Goal: Transaction & Acquisition: Purchase product/service

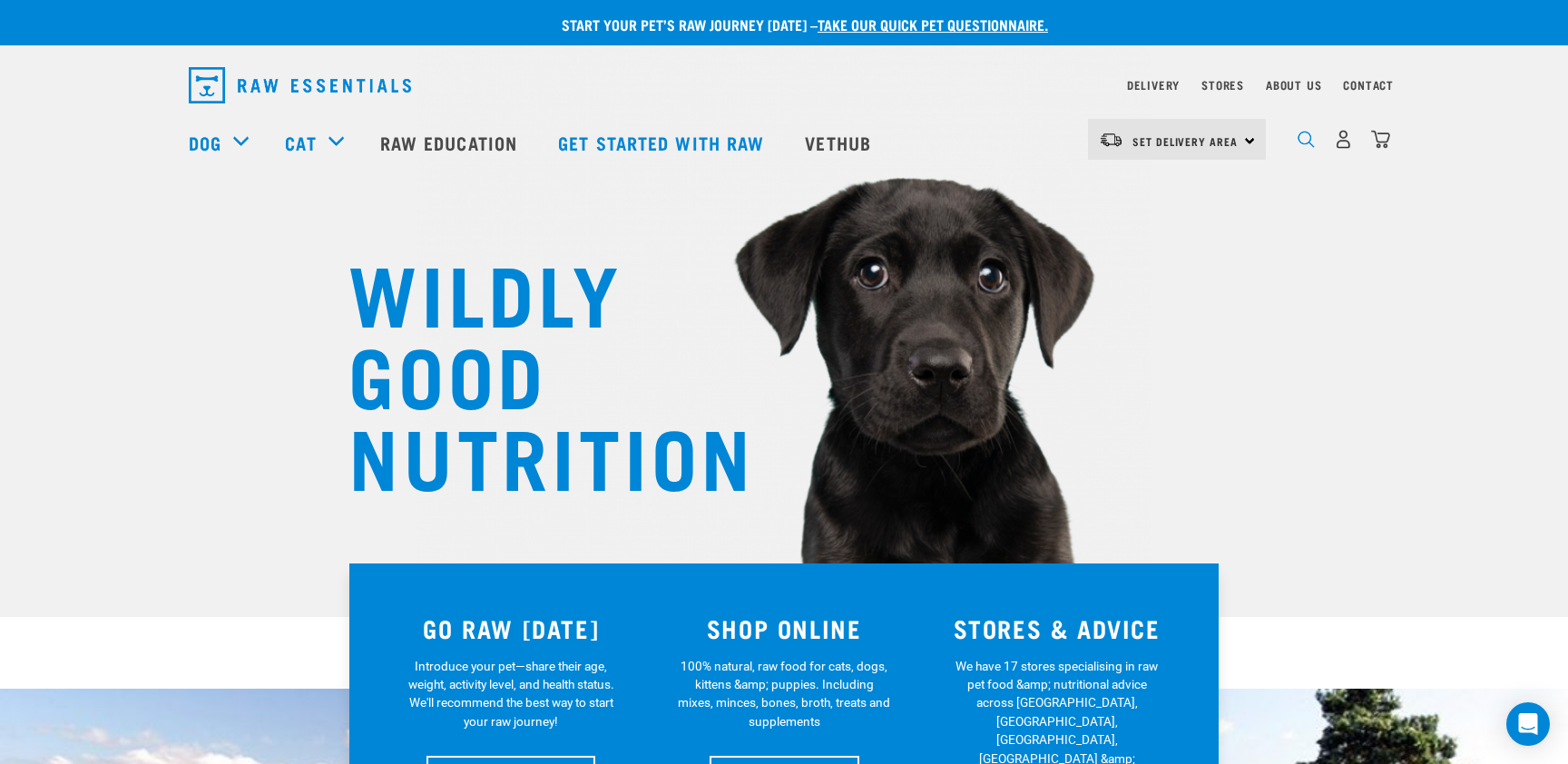
click at [1301, 143] on img "dropdown navigation" at bounding box center [1305, 139] width 17 height 17
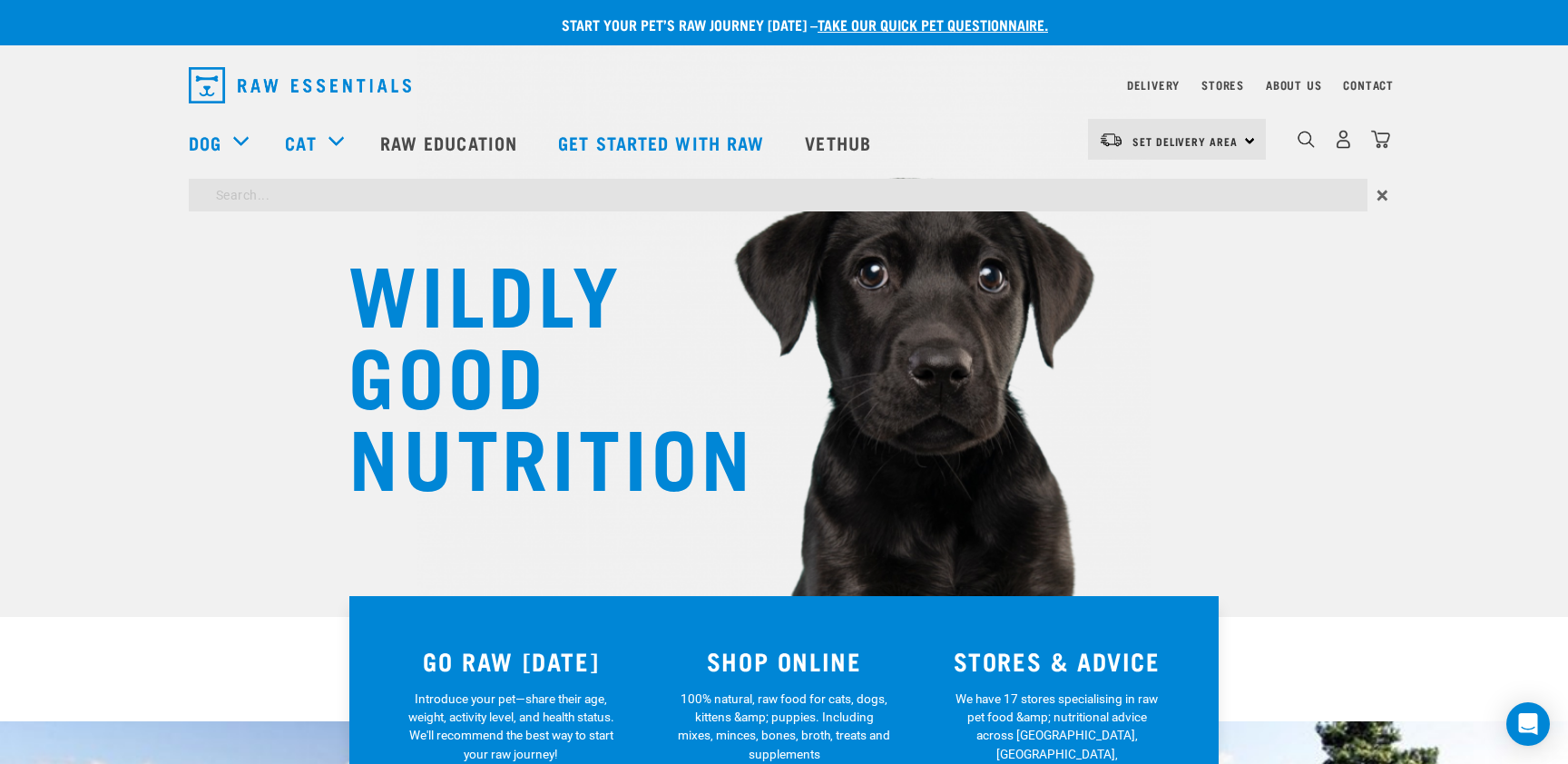
click at [811, 193] on input "search" at bounding box center [778, 195] width 1179 height 33
type input "rabbit"
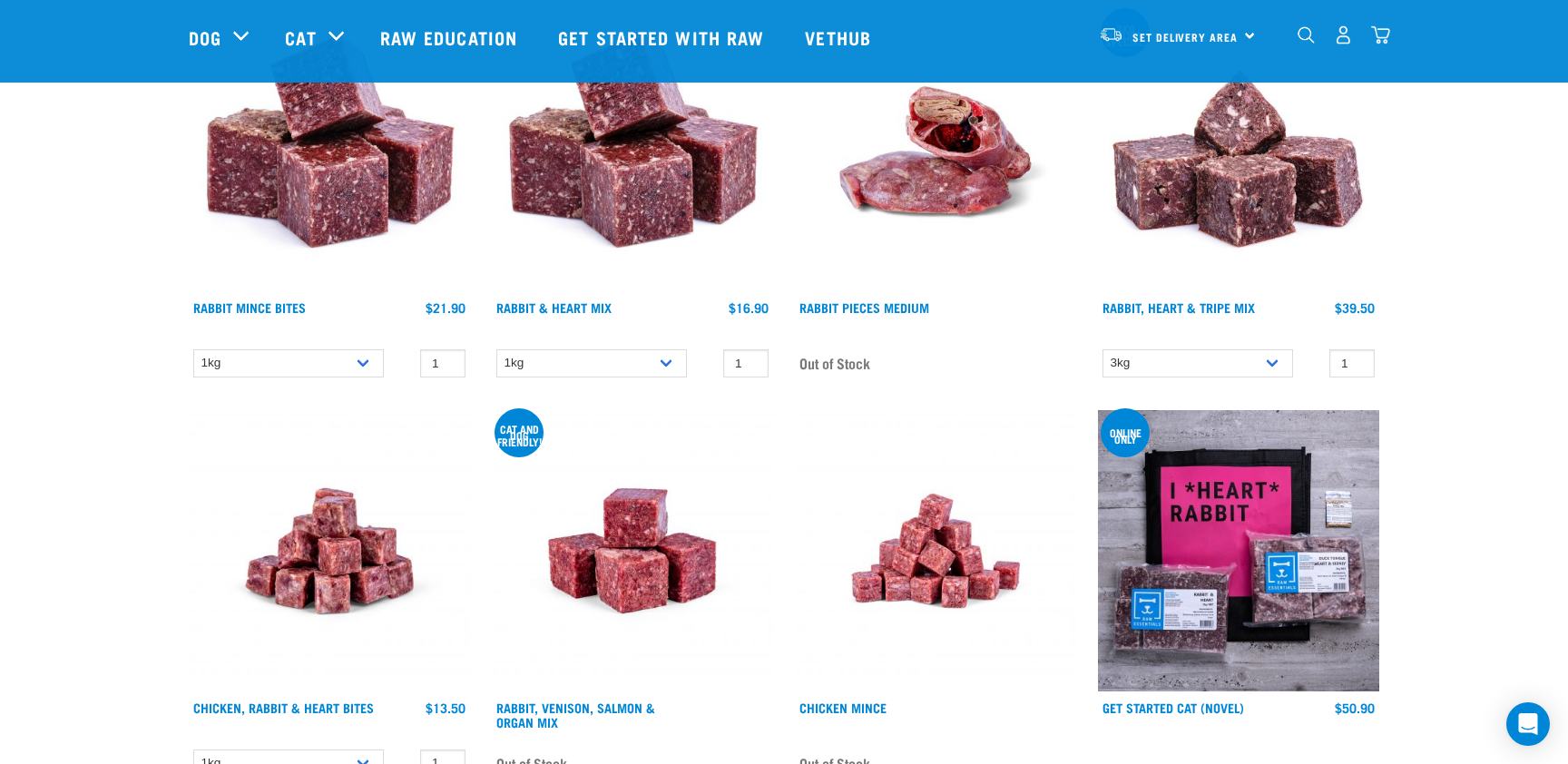
scroll to position [266, 0]
click at [665, 358] on select "1kg 3kg" at bounding box center [591, 362] width 190 height 28
select select "465"
click at [496, 349] on select "1kg 3kg" at bounding box center [591, 362] width 190 height 28
click at [626, 199] on img at bounding box center [632, 149] width 281 height 281
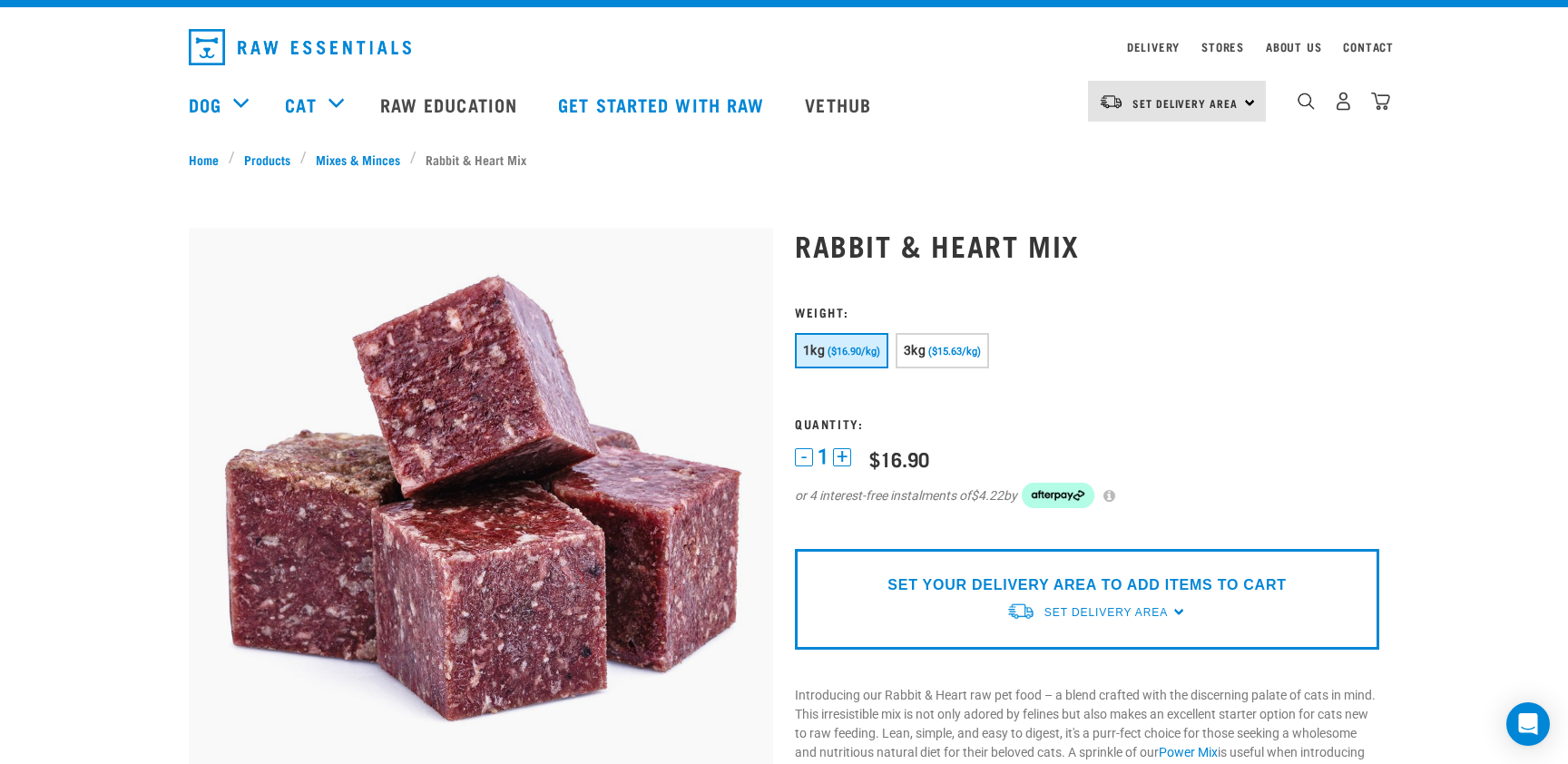
scroll to position [68, 0]
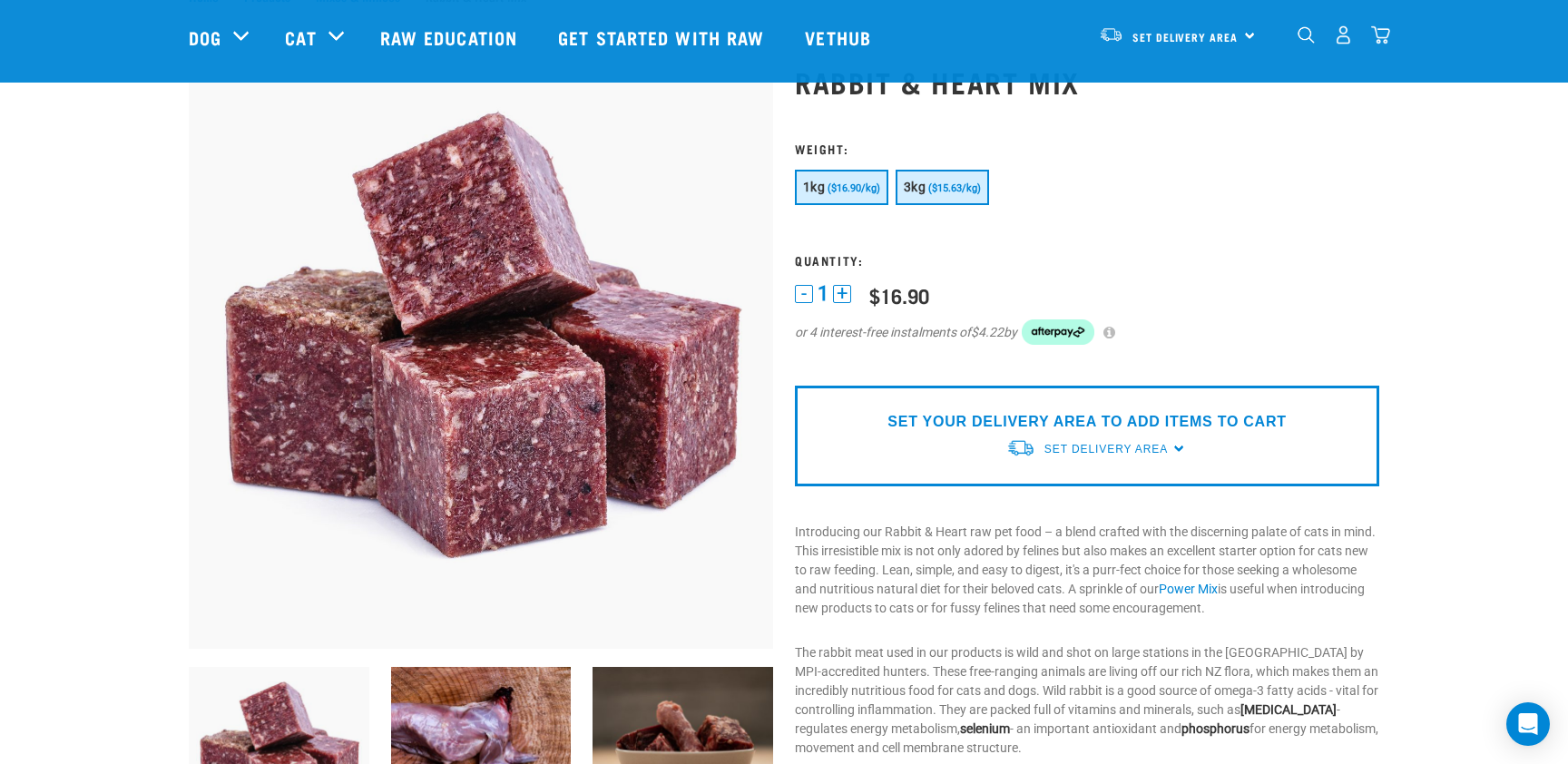
click at [959, 185] on span "($15.63/kg)" at bounding box center [954, 188] width 52 height 12
click at [1124, 428] on p "SET YOUR DELIVERY AREA TO ADD ITEMS TO CART" at bounding box center [1086, 422] width 398 height 22
click at [1119, 449] on span "Set Delivery Area" at bounding box center [1106, 449] width 124 height 13
click at [1093, 490] on link "[GEOGRAPHIC_DATA]" at bounding box center [1096, 490] width 180 height 30
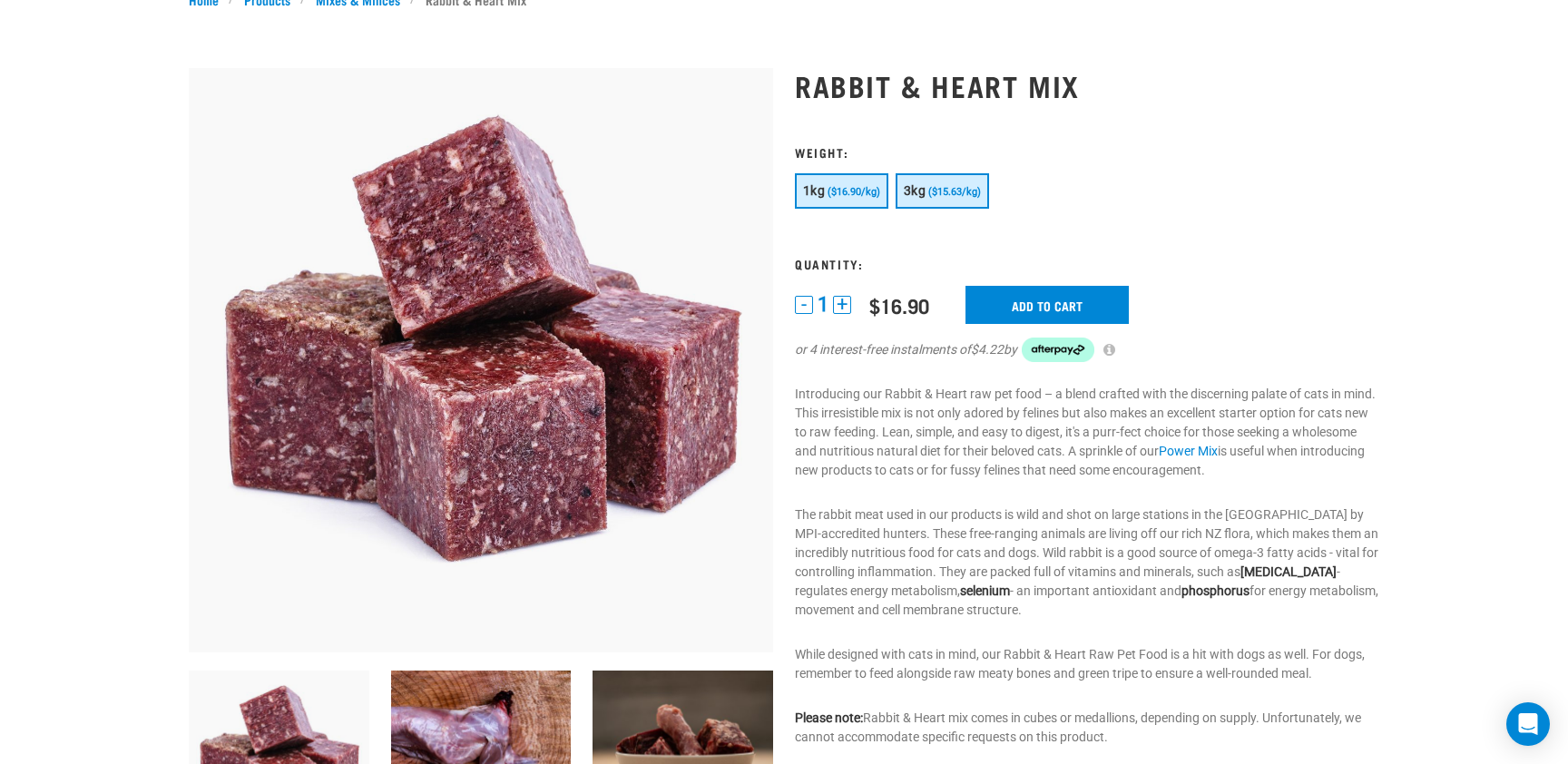
click at [939, 189] on span "($15.63/kg)" at bounding box center [954, 191] width 52 height 12
click at [1080, 317] on input "Add to cart" at bounding box center [1047, 305] width 163 height 38
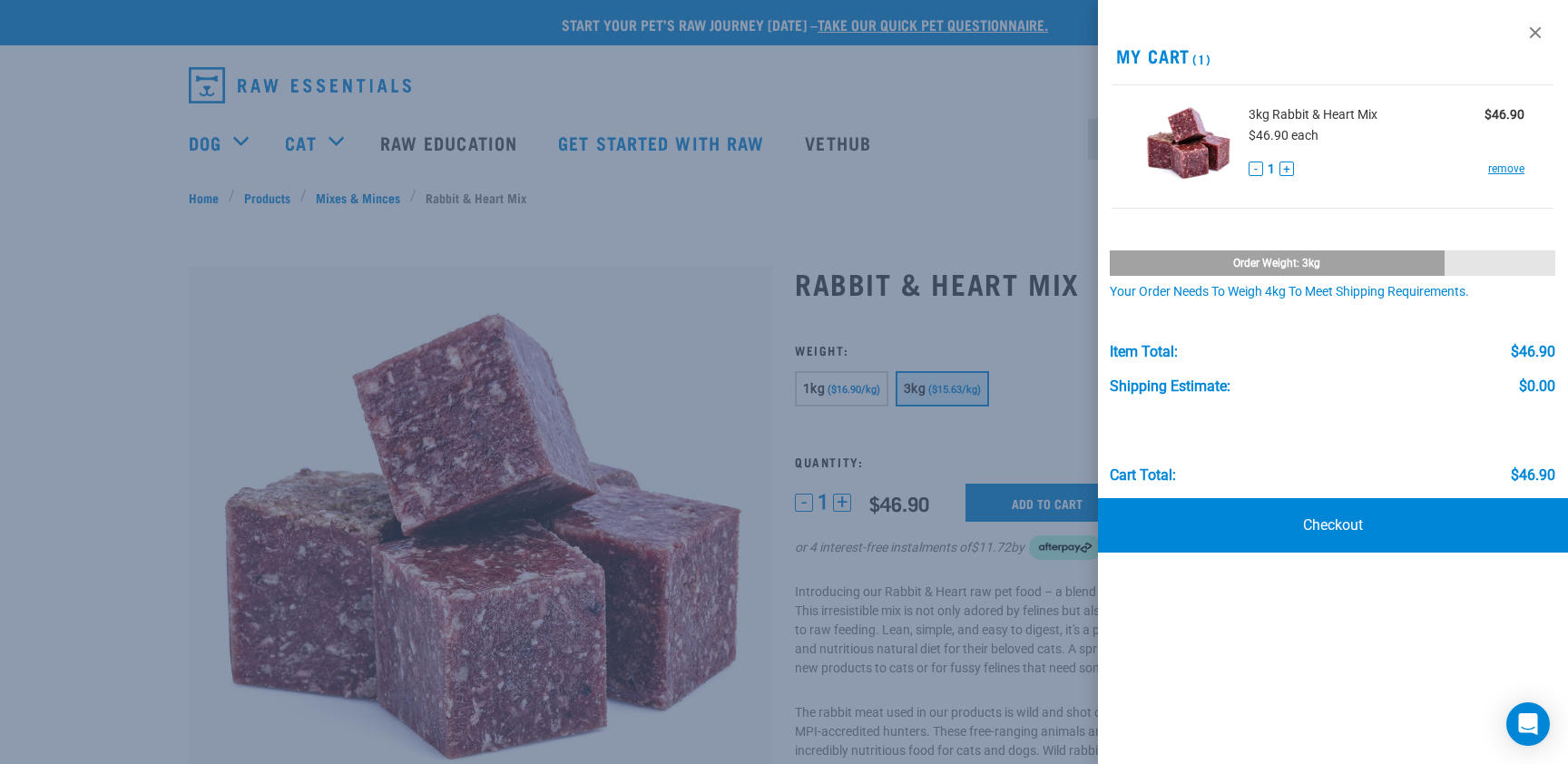
click at [1537, 31] on link at bounding box center [1535, 33] width 29 height 29
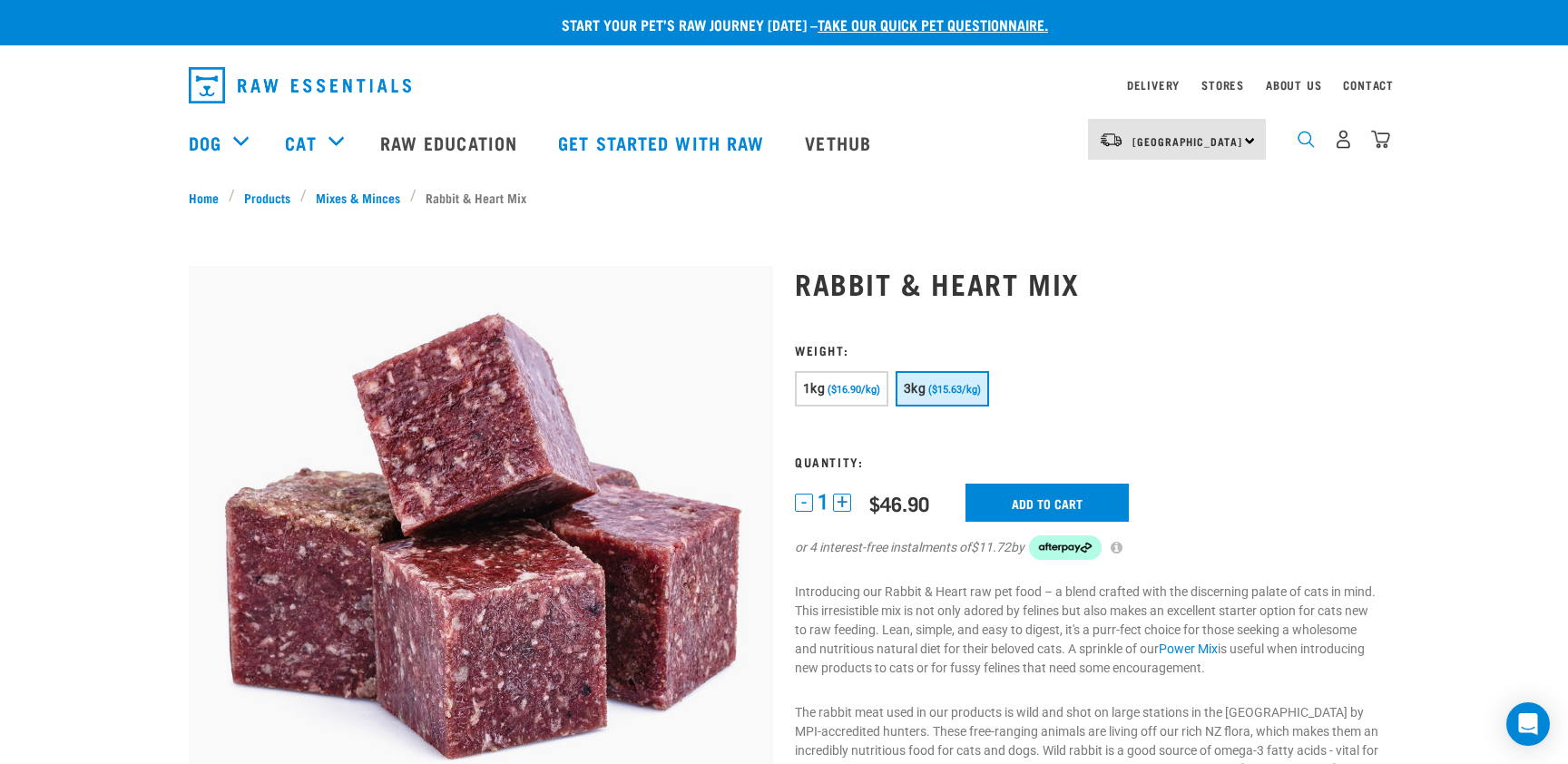
click at [1301, 140] on img "dropdown navigation" at bounding box center [1305, 139] width 17 height 17
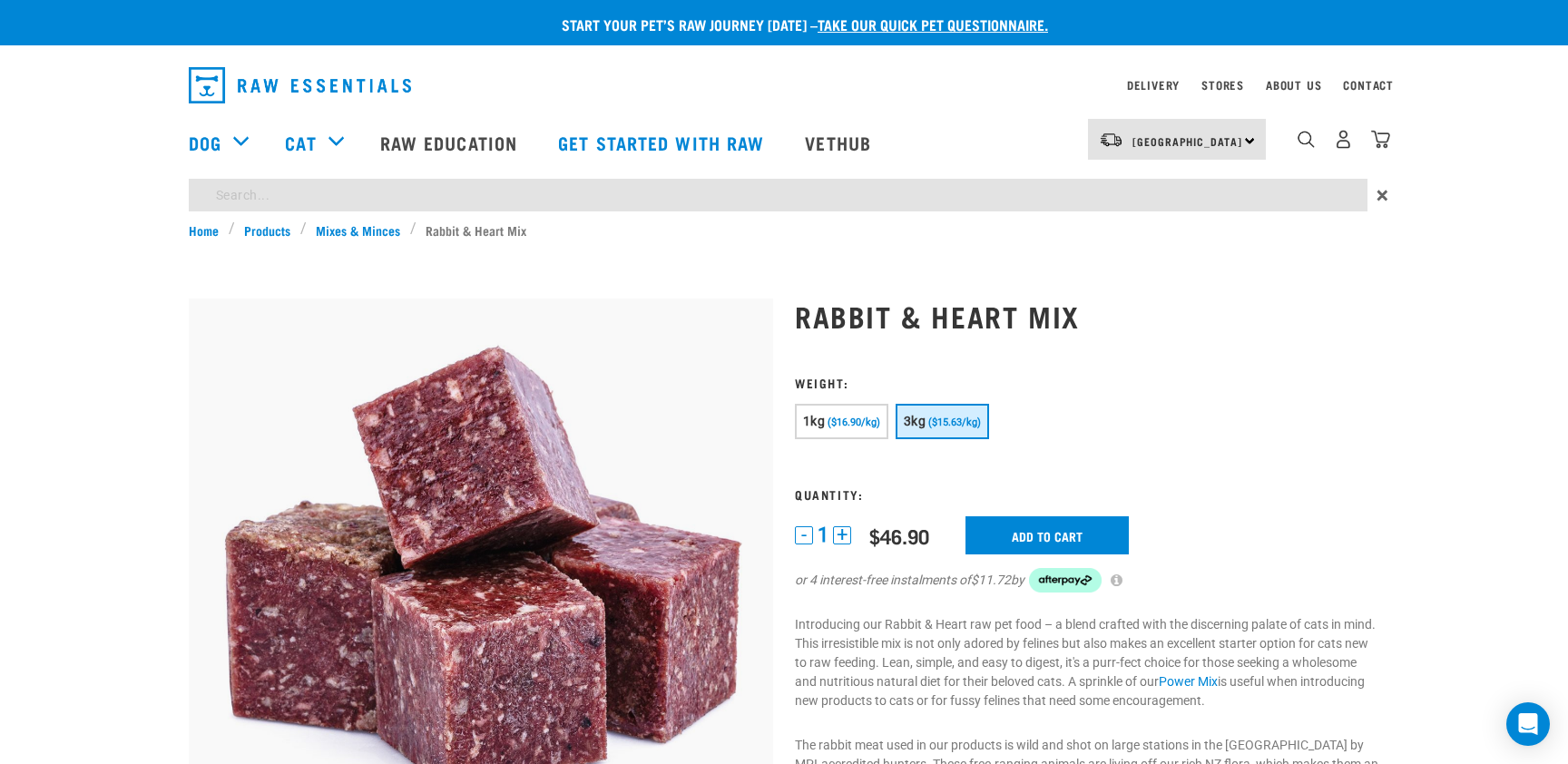
click at [762, 201] on input "search" at bounding box center [778, 195] width 1179 height 33
type input "chicken"
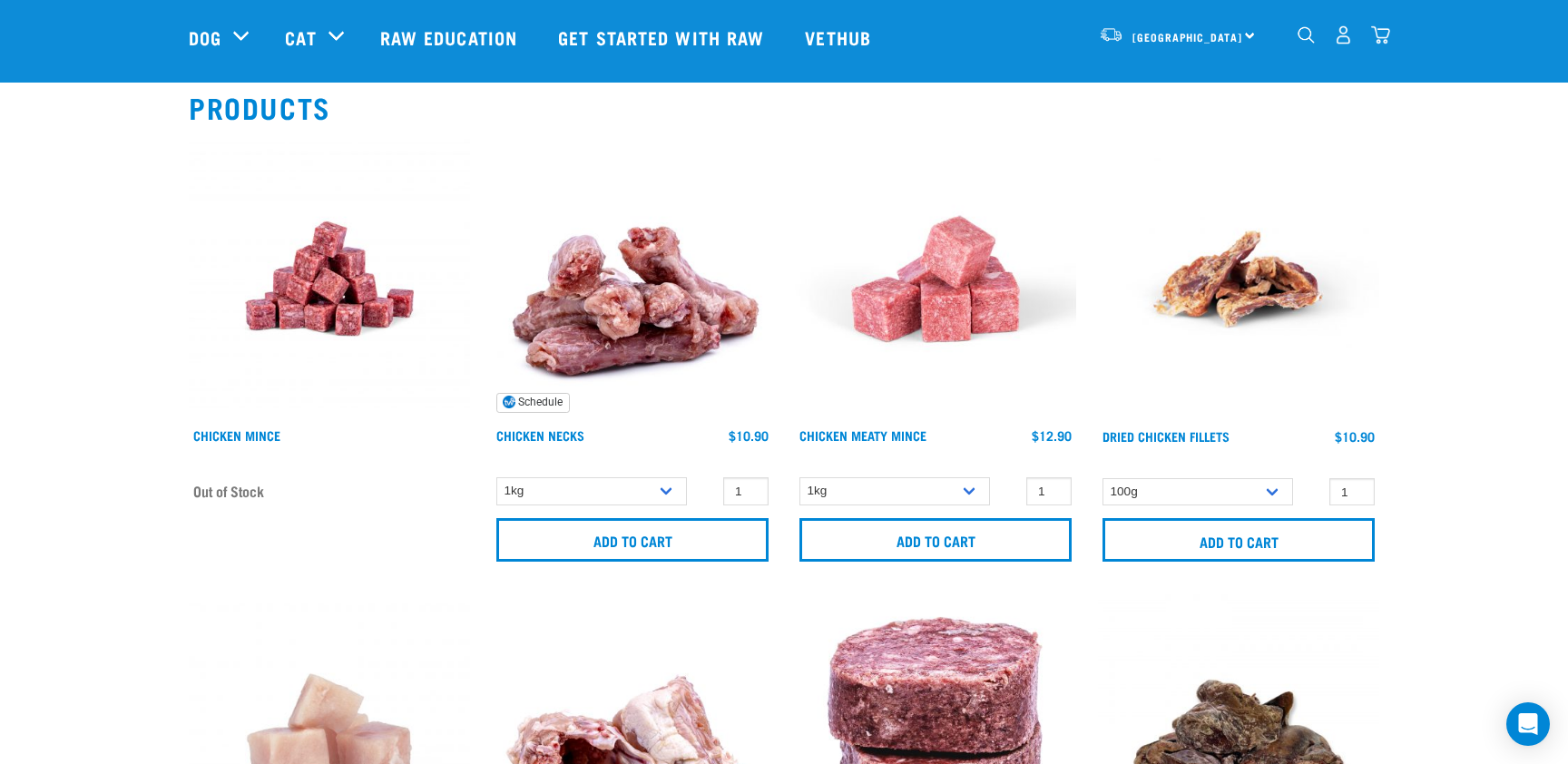
scroll to position [143, 0]
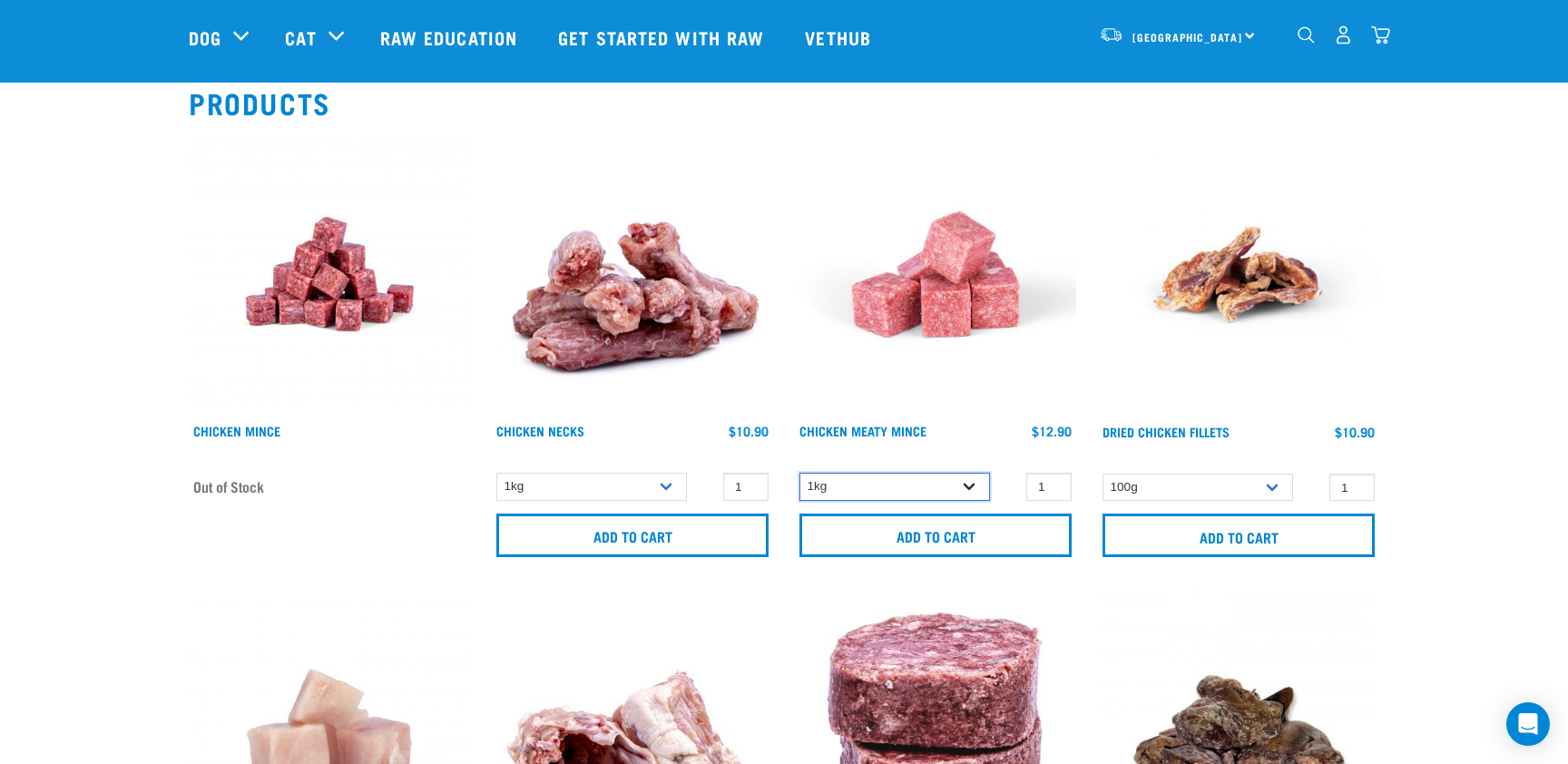
click at [974, 483] on select "1kg" at bounding box center [894, 486] width 190 height 28
click at [1052, 483] on input "2" at bounding box center [1049, 486] width 46 height 28
type input "3"
click at [1052, 483] on input "3" at bounding box center [1049, 486] width 46 height 28
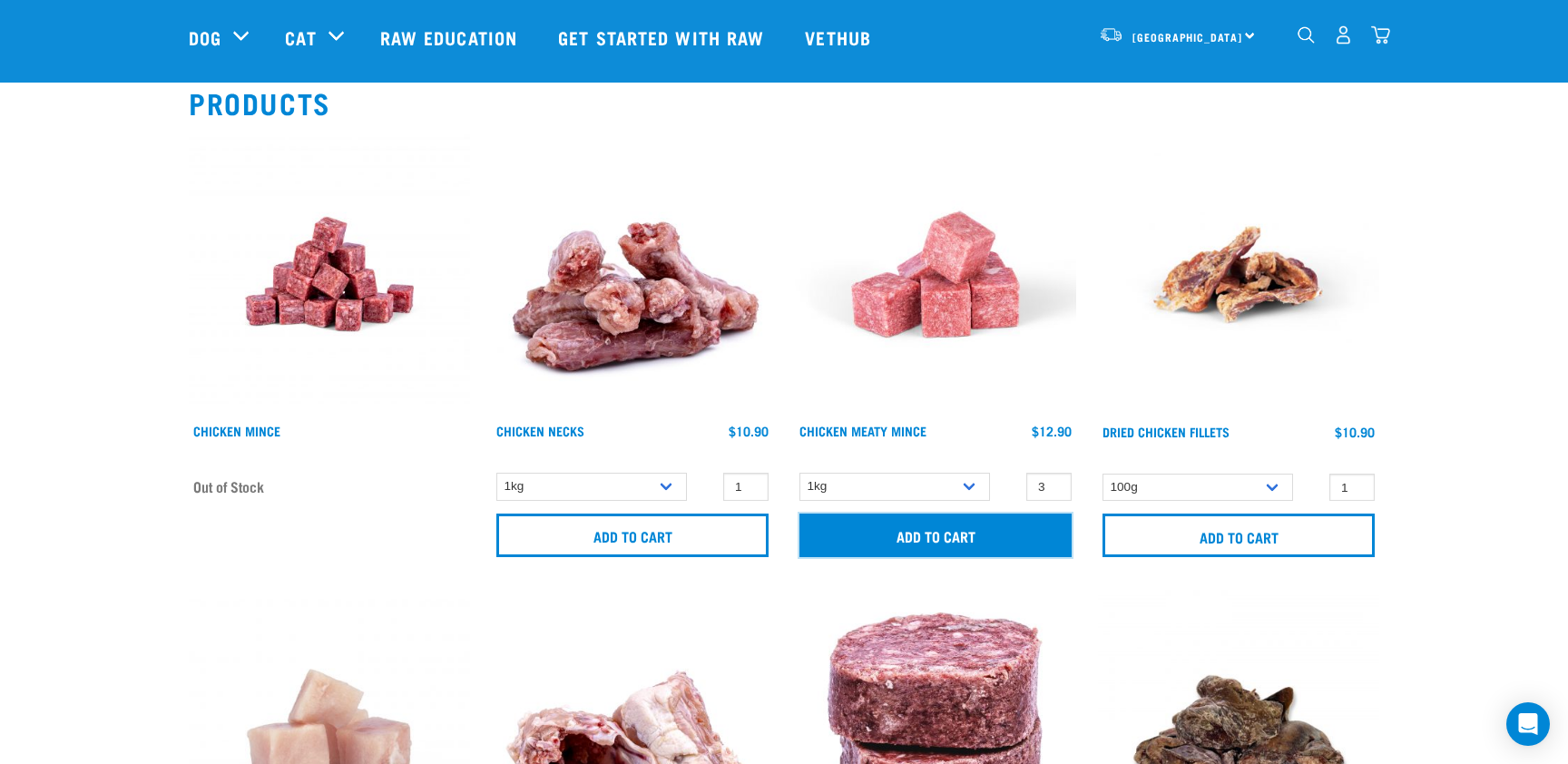
click at [1007, 528] on input "Add to cart" at bounding box center [935, 535] width 272 height 44
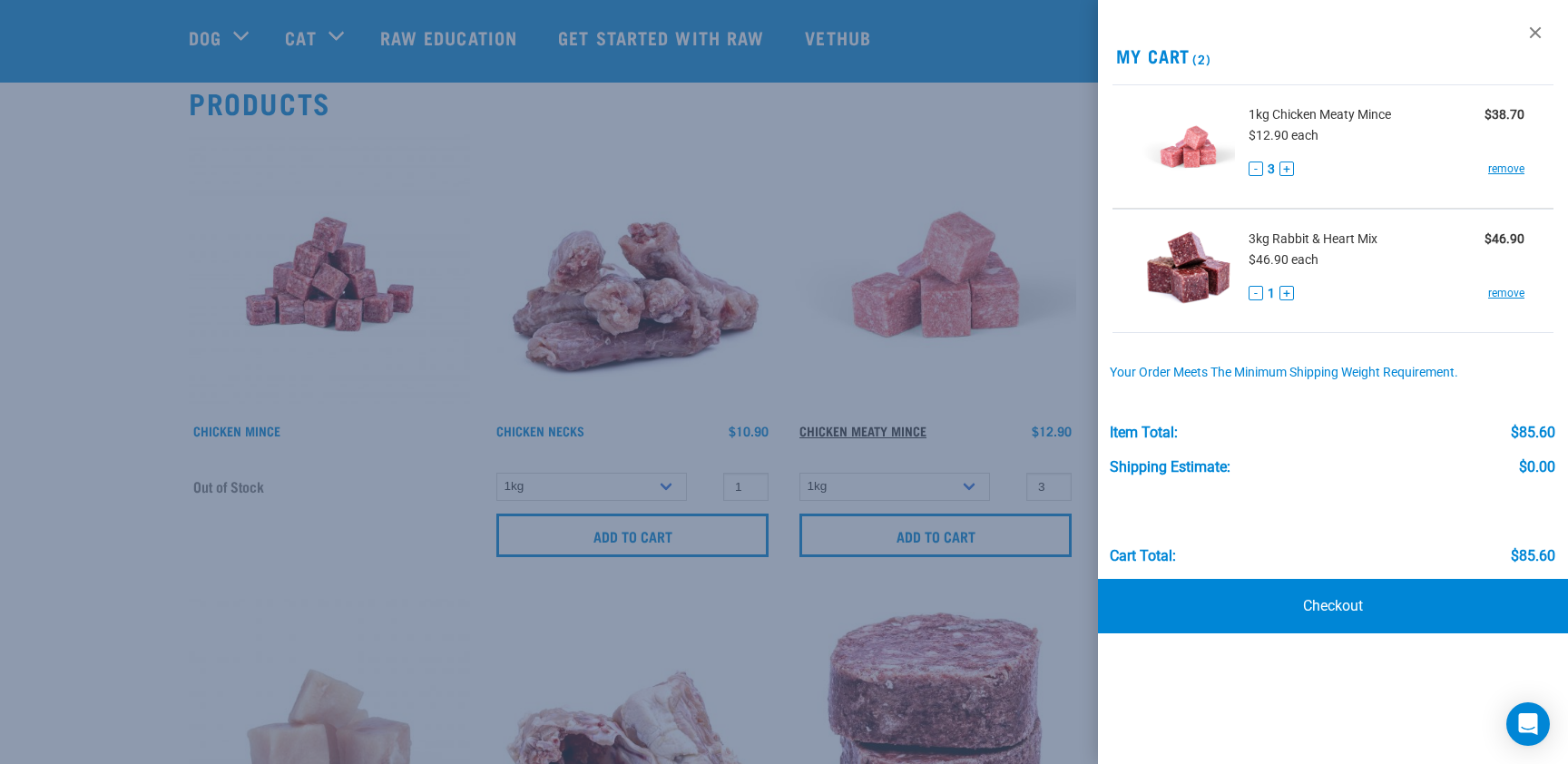
click at [896, 426] on div at bounding box center [784, 382] width 1568 height 764
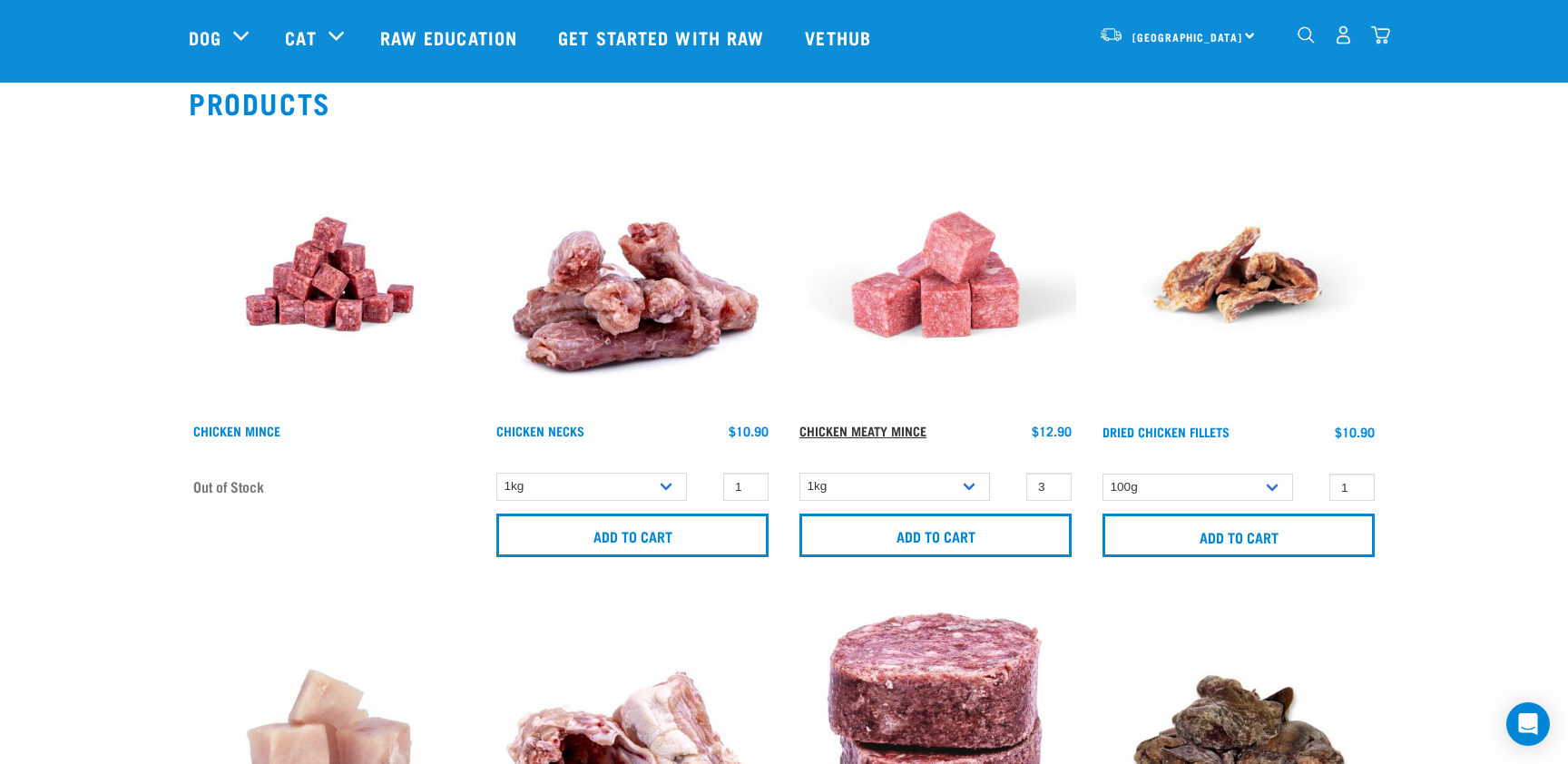
click at [897, 427] on link "Chicken Meaty Mince" at bounding box center [862, 430] width 127 height 6
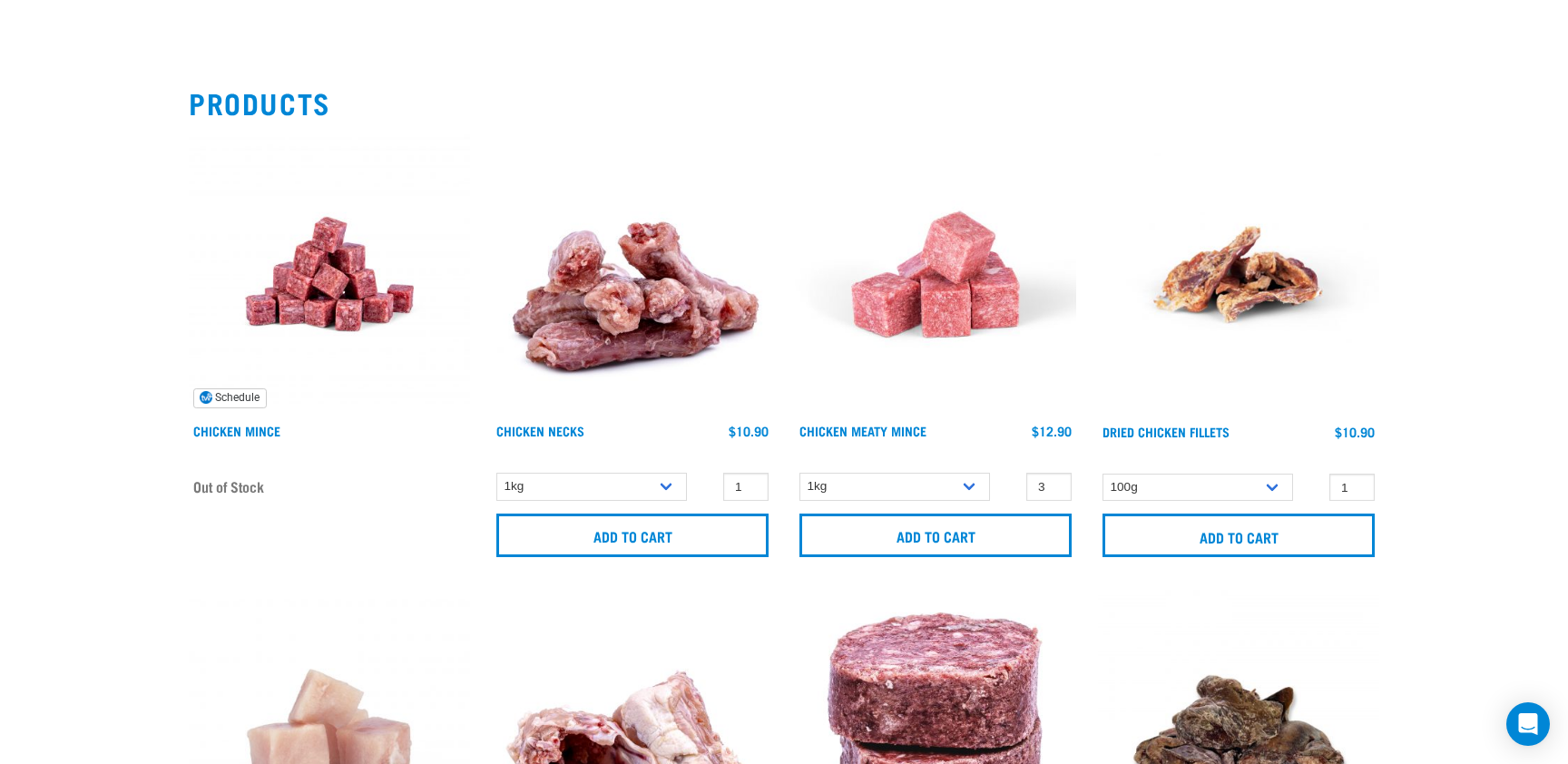
click at [312, 262] on img at bounding box center [329, 274] width 281 height 281
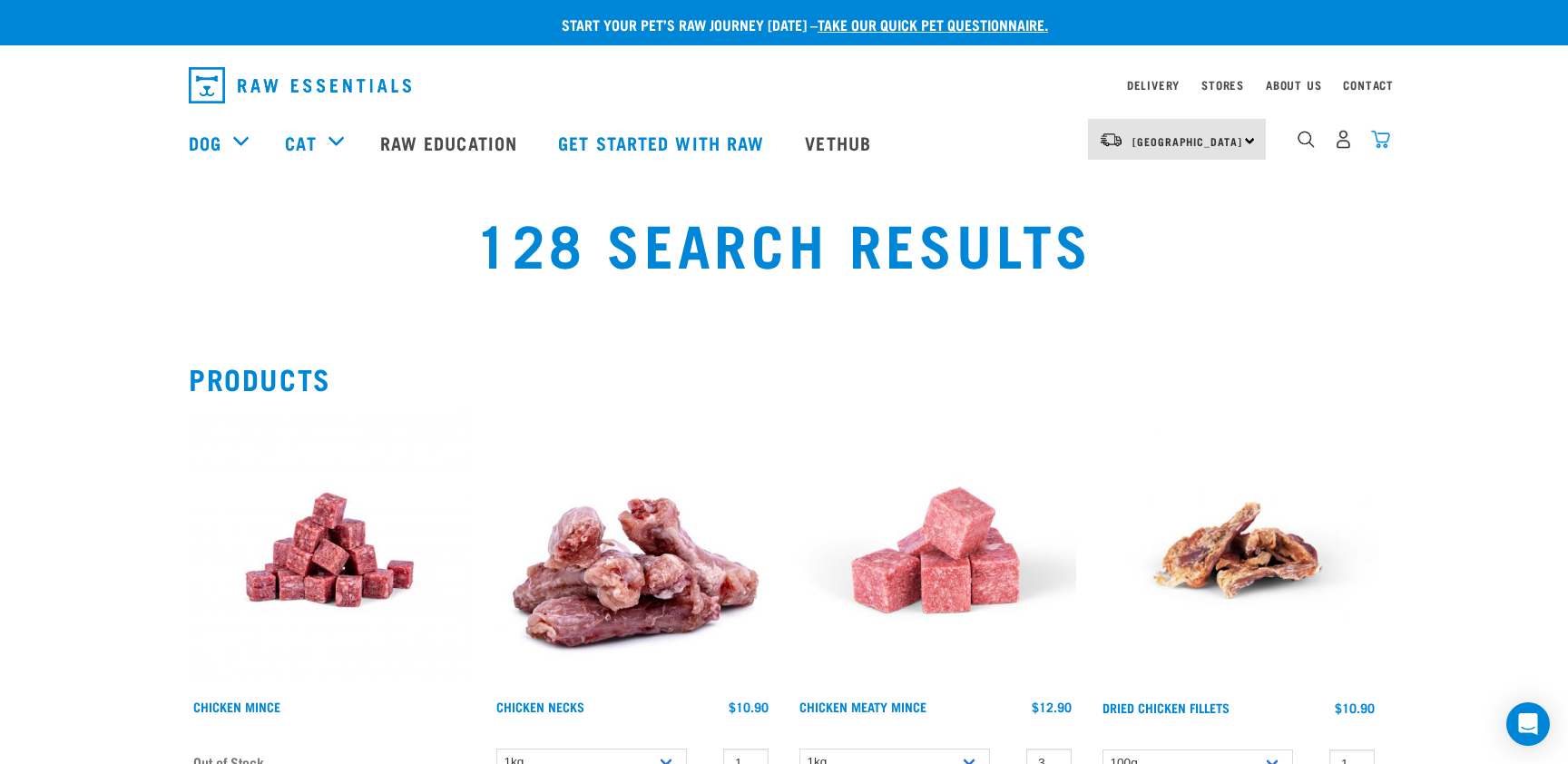
click at [1380, 141] on img "dropdown navigation" at bounding box center [1380, 139] width 19 height 19
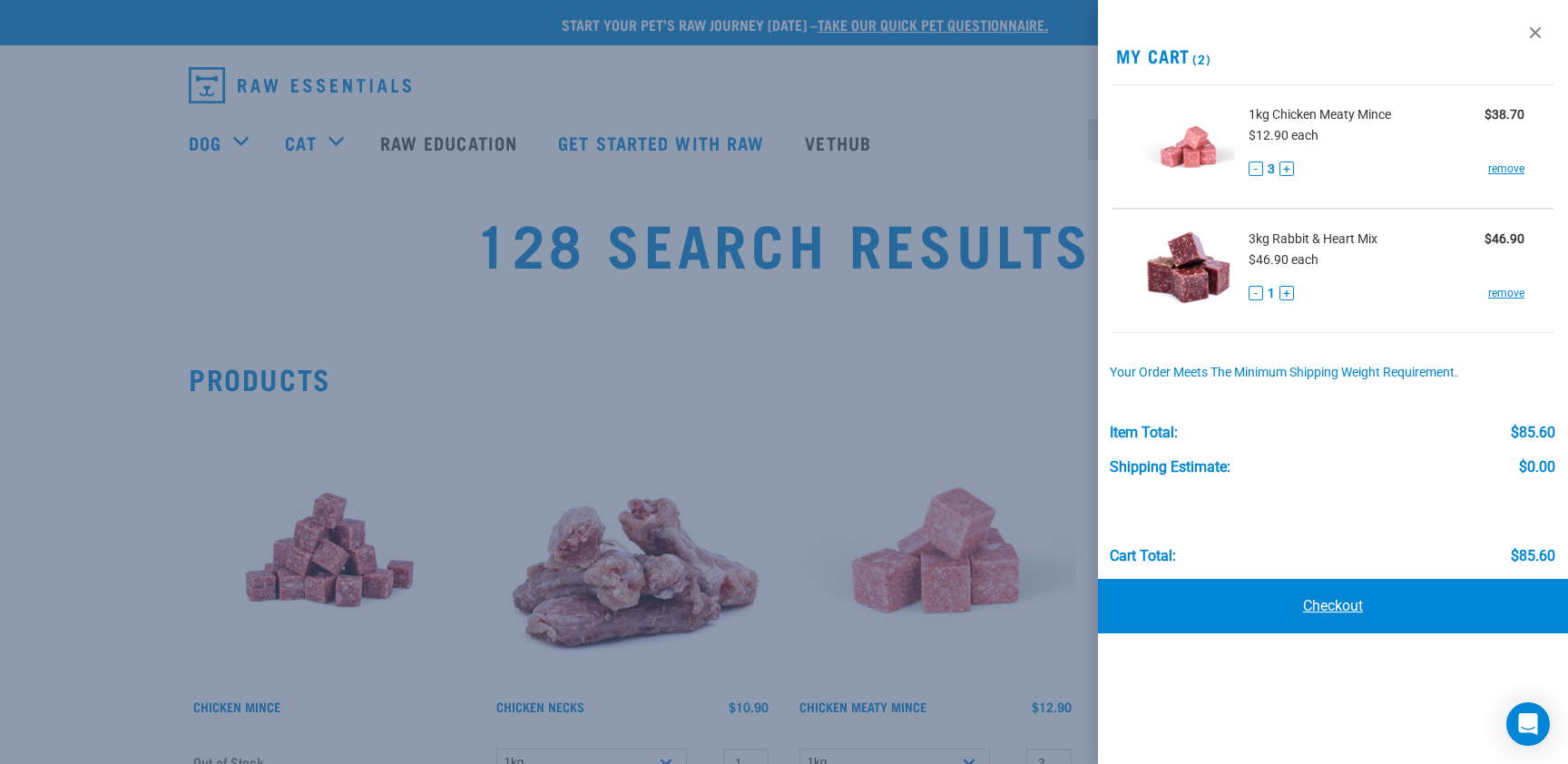
click at [1331, 613] on link "Checkout" at bounding box center [1332, 605] width 470 height 54
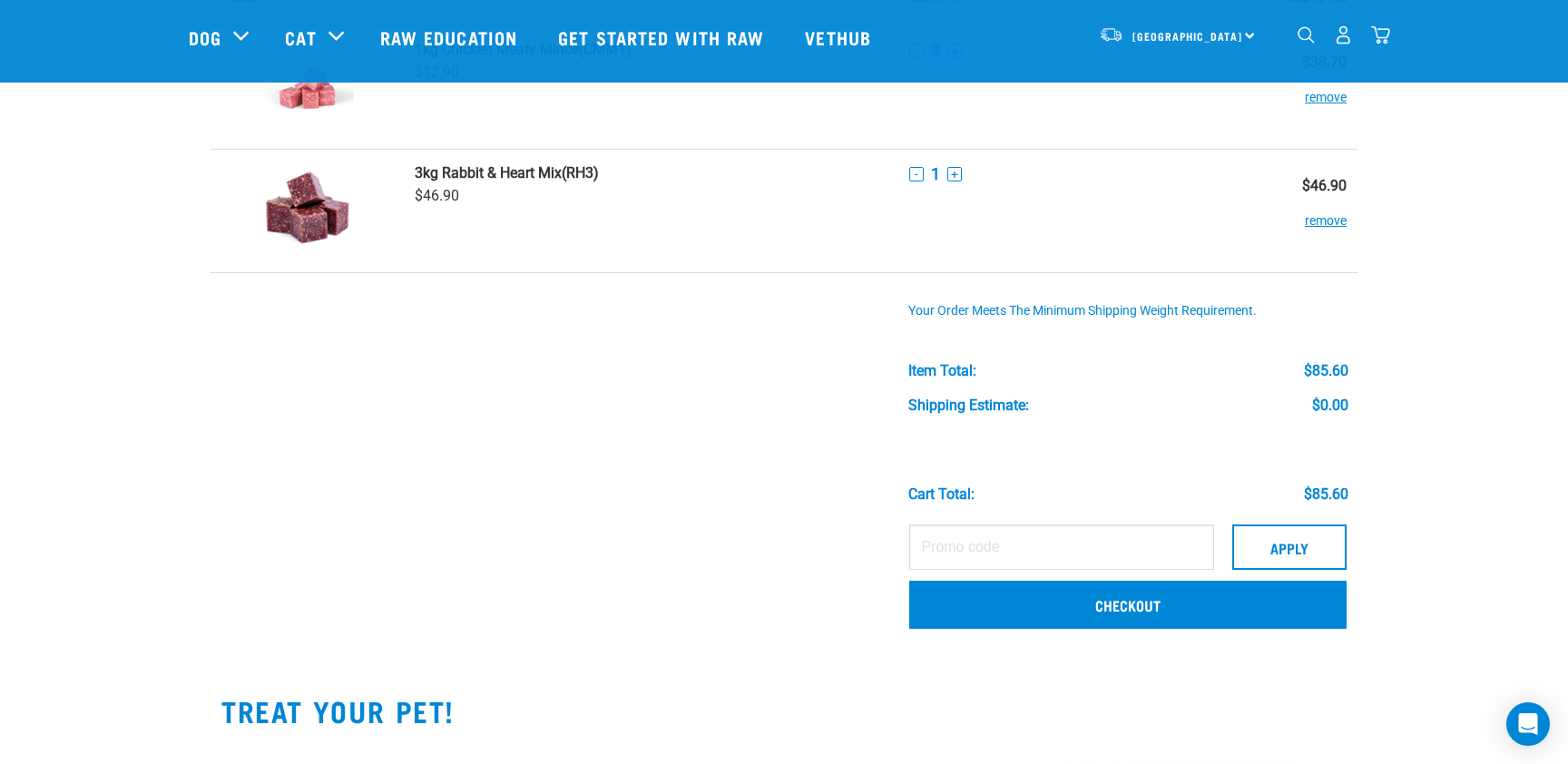
scroll to position [136, 0]
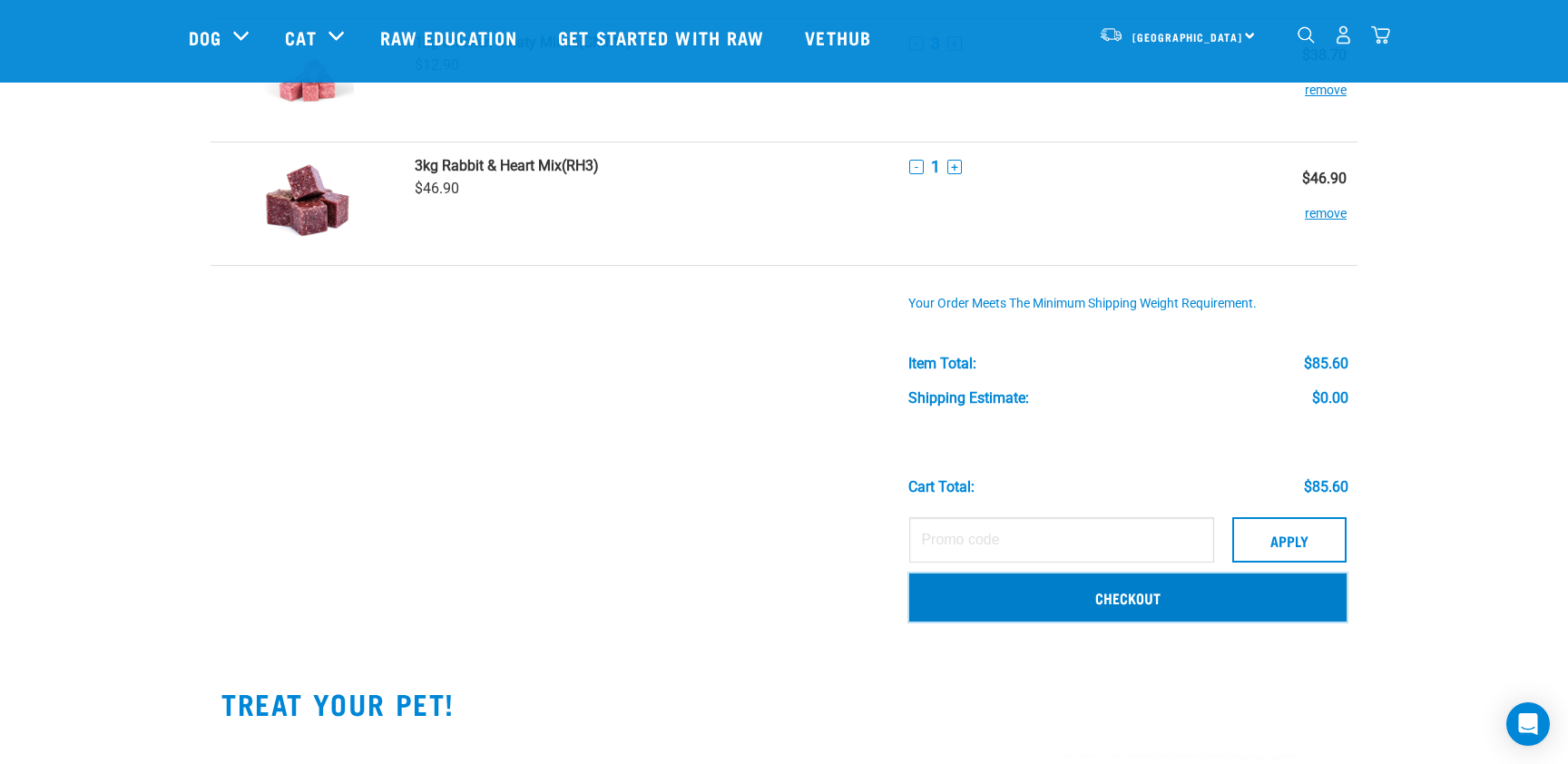
click at [1137, 600] on link "Checkout" at bounding box center [1128, 597] width 438 height 48
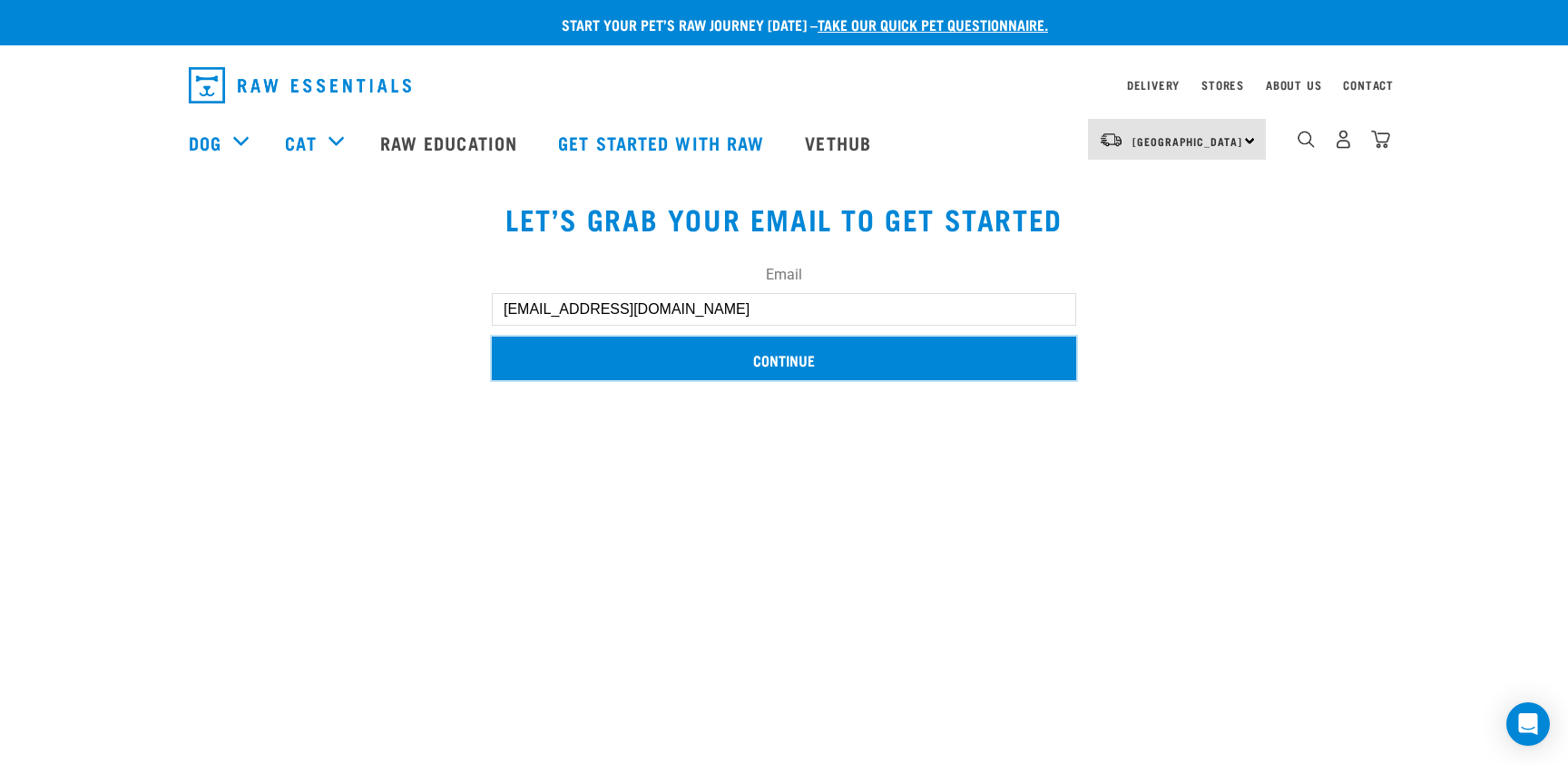
click at [772, 364] on input "Continue" at bounding box center [784, 359] width 584 height 44
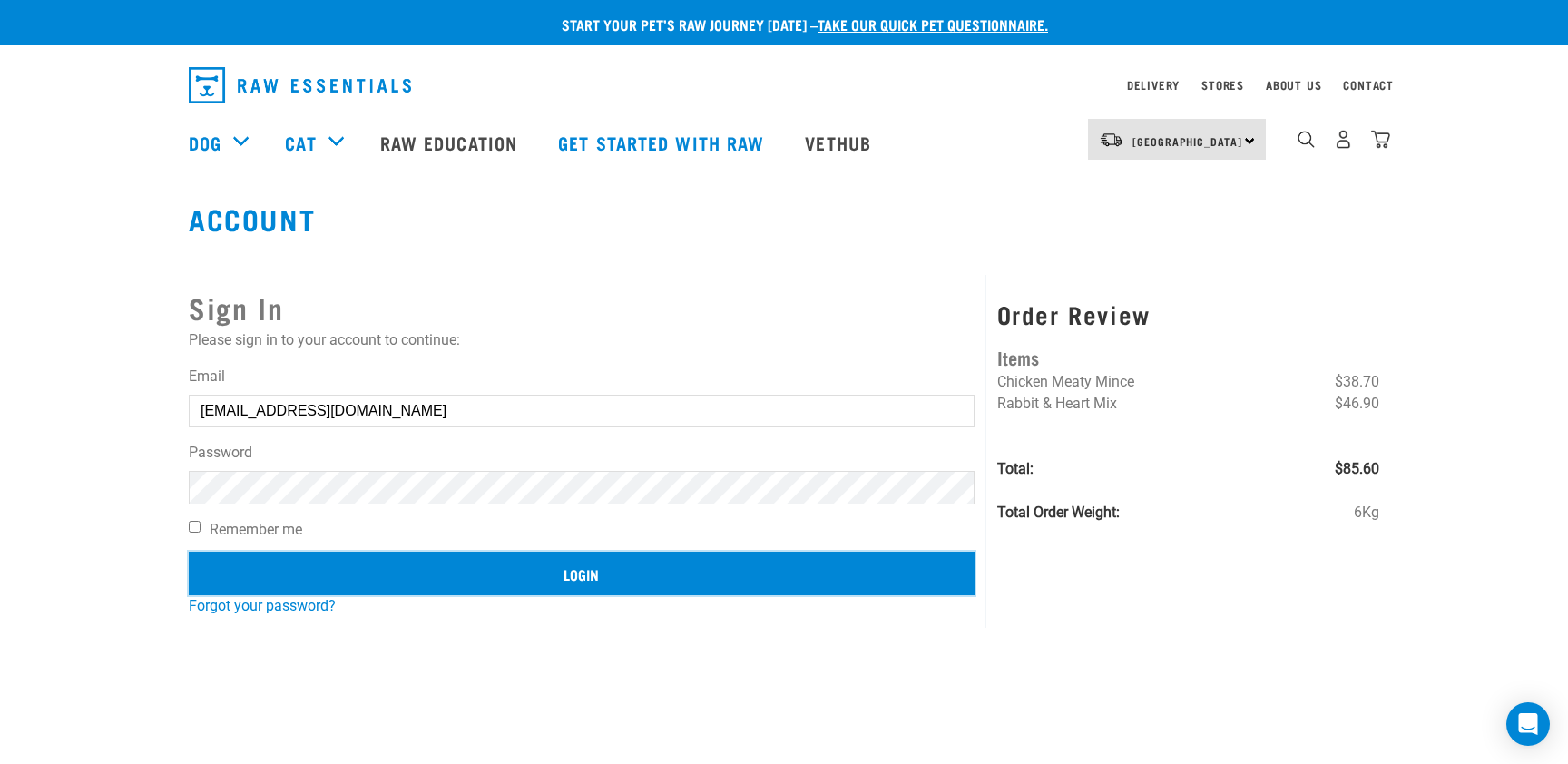
click at [575, 577] on input "Login" at bounding box center [581, 574] width 785 height 44
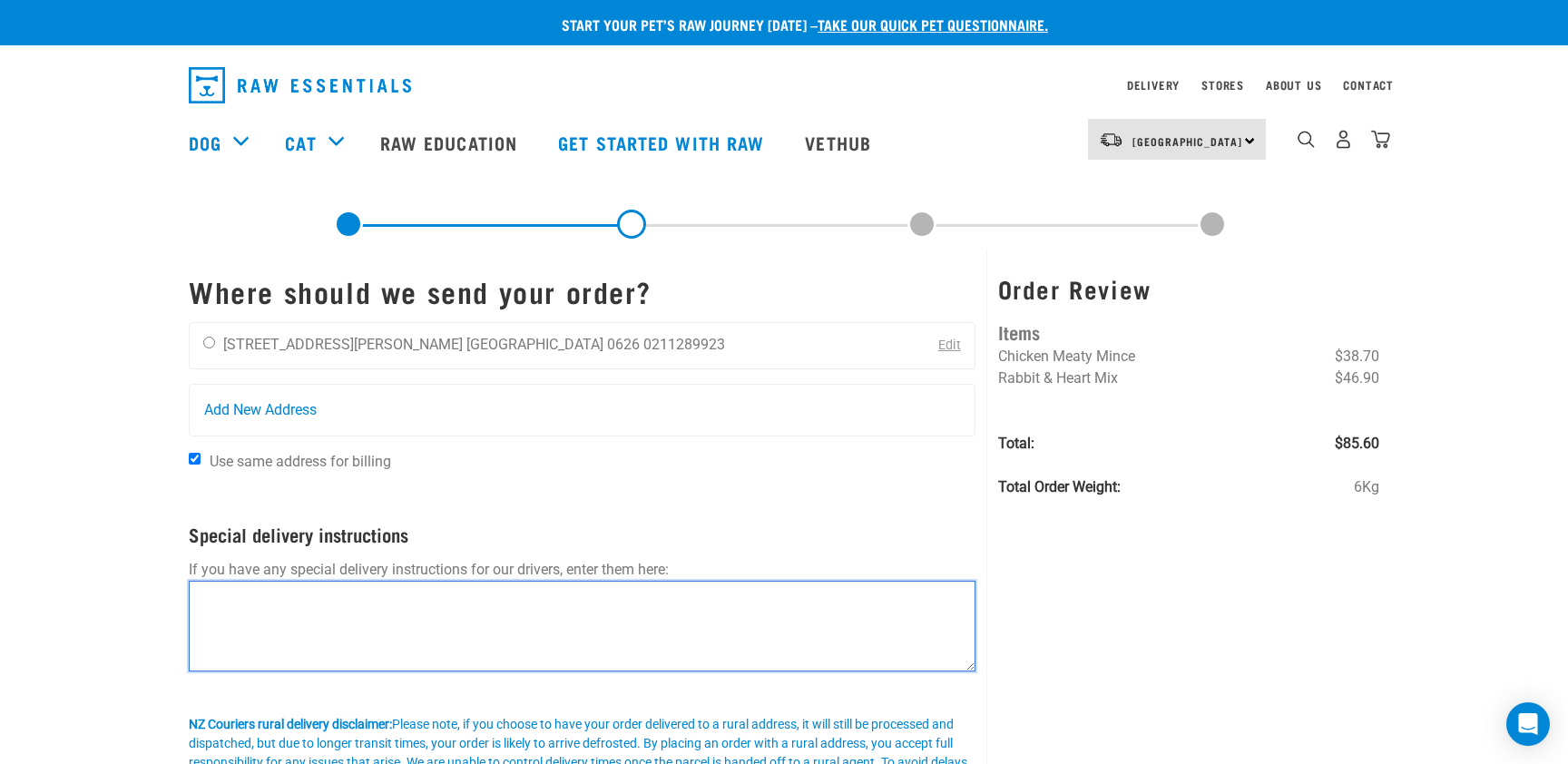
click at [546, 597] on textarea at bounding box center [581, 625] width 786 height 91
type textarea "k"
type textarea "leave at the front door, not on the driveway, please"
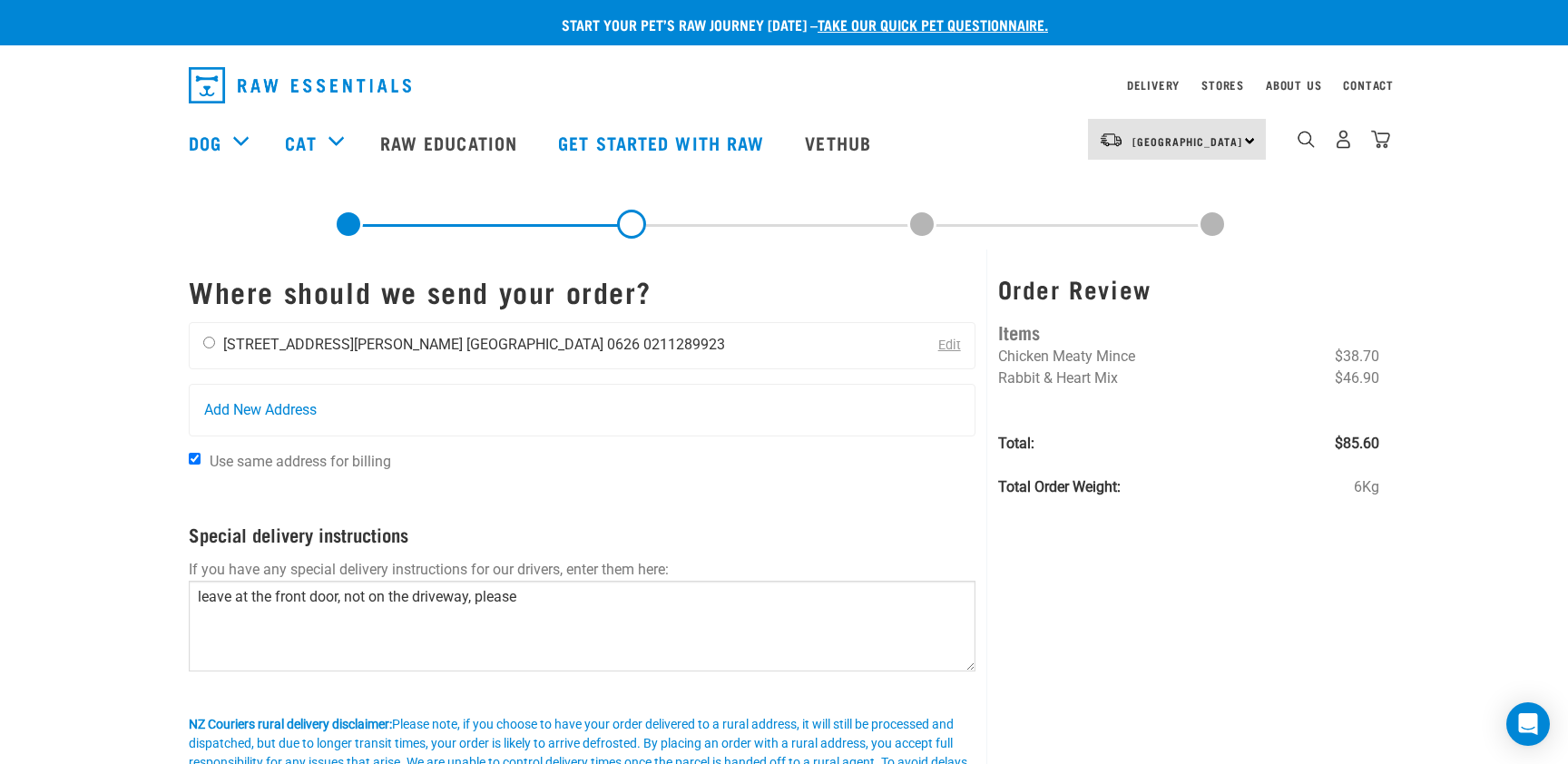
click at [207, 339] on input "radio" at bounding box center [209, 342] width 12 height 12
radio input "true"
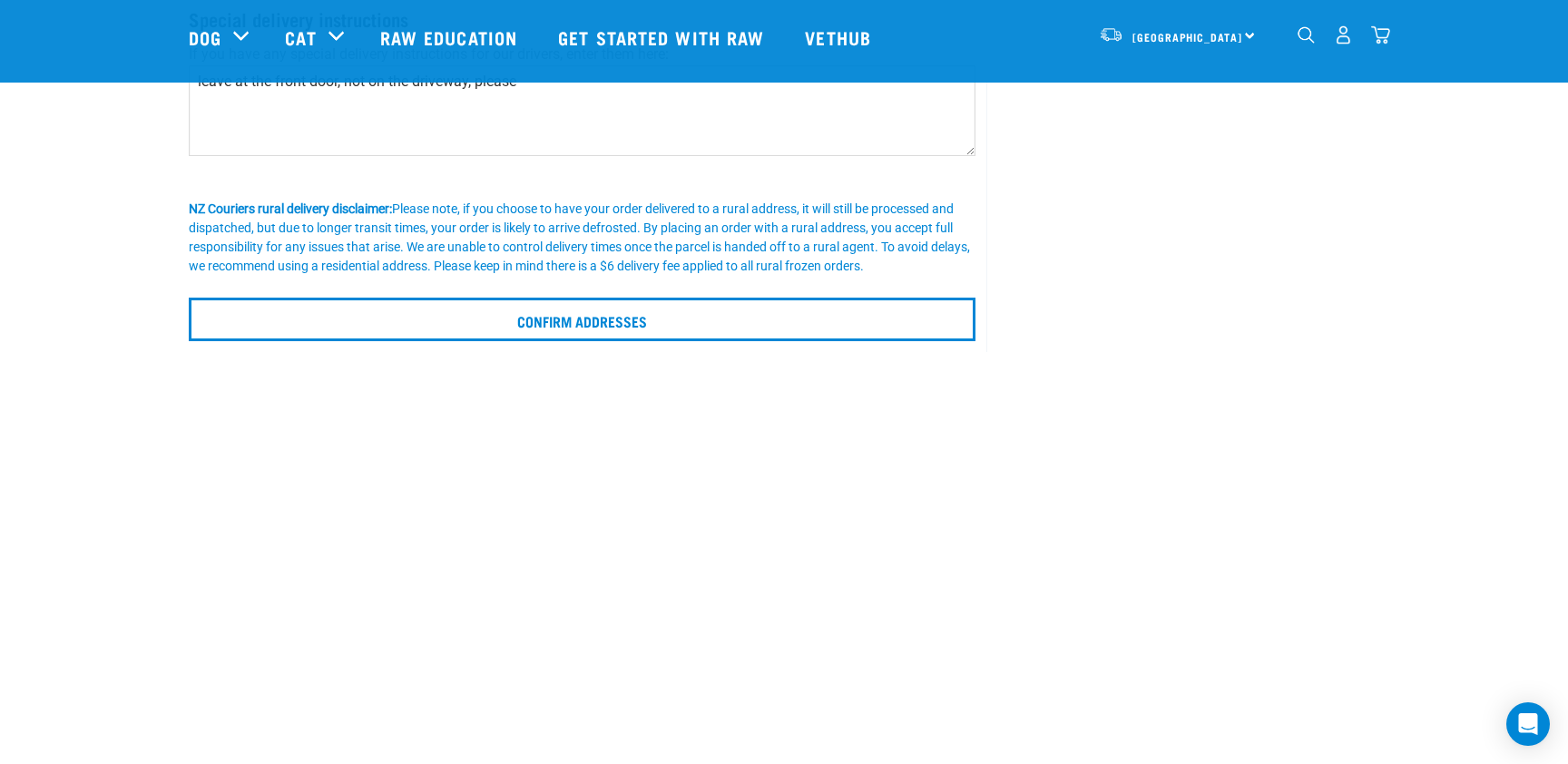
scroll to position [388, 0]
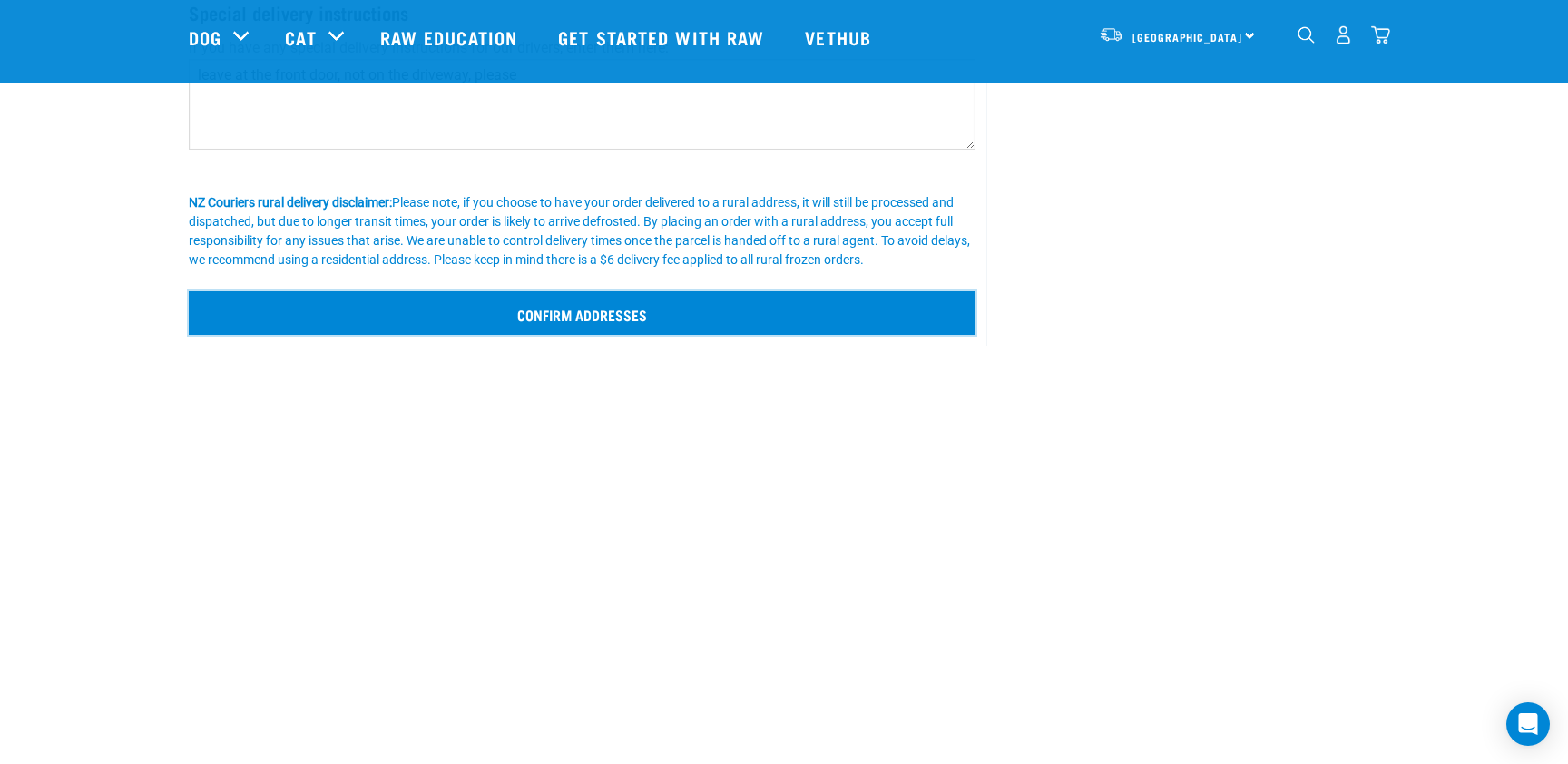
click at [572, 315] on input "Confirm addresses" at bounding box center [581, 313] width 786 height 44
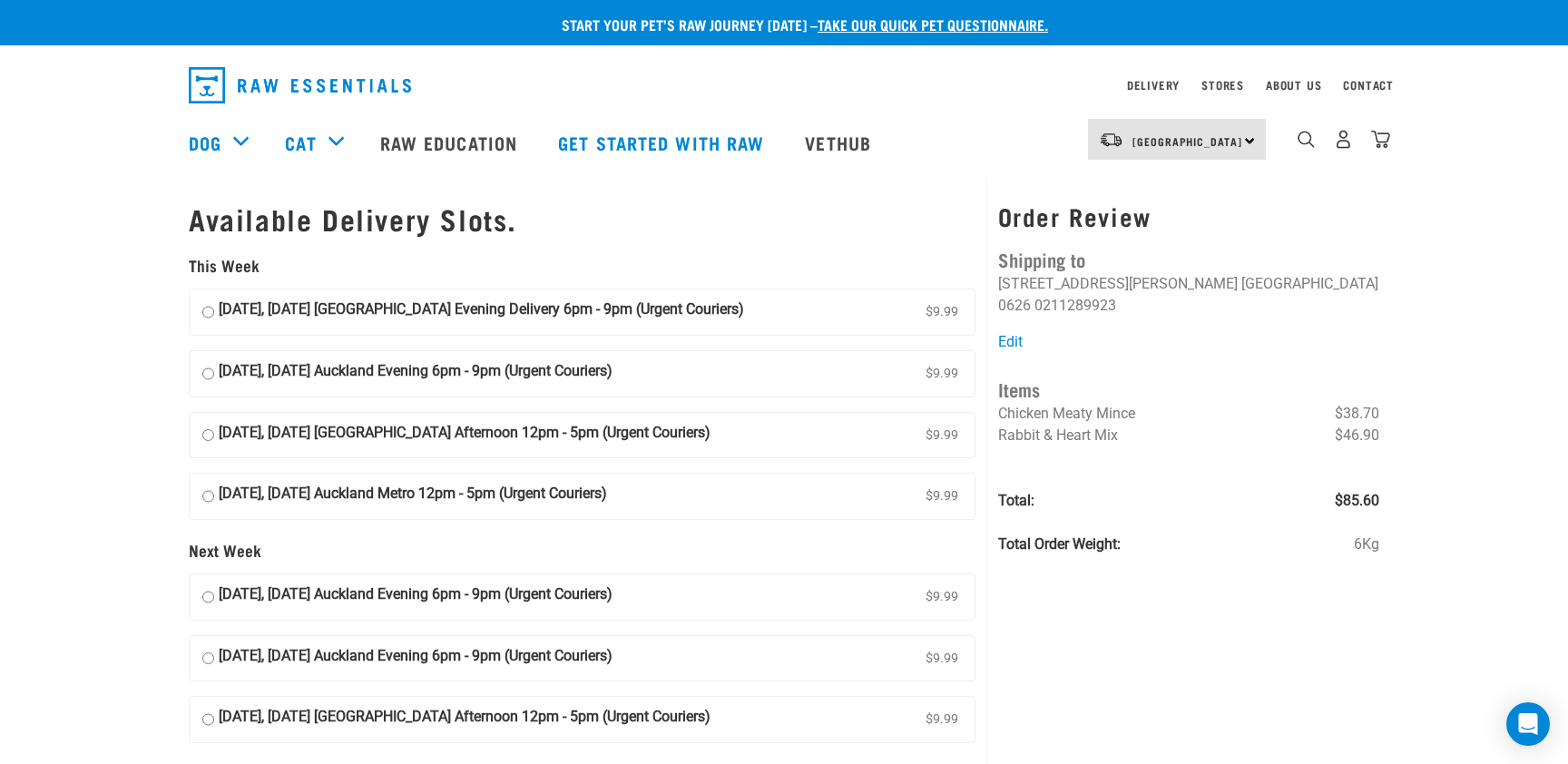
click at [211, 373] on input "19 September, Friday Auckland Evening 6pm - 9pm (Urgent Couriers) $9.99" at bounding box center [208, 374] width 12 height 27
radio input "true"
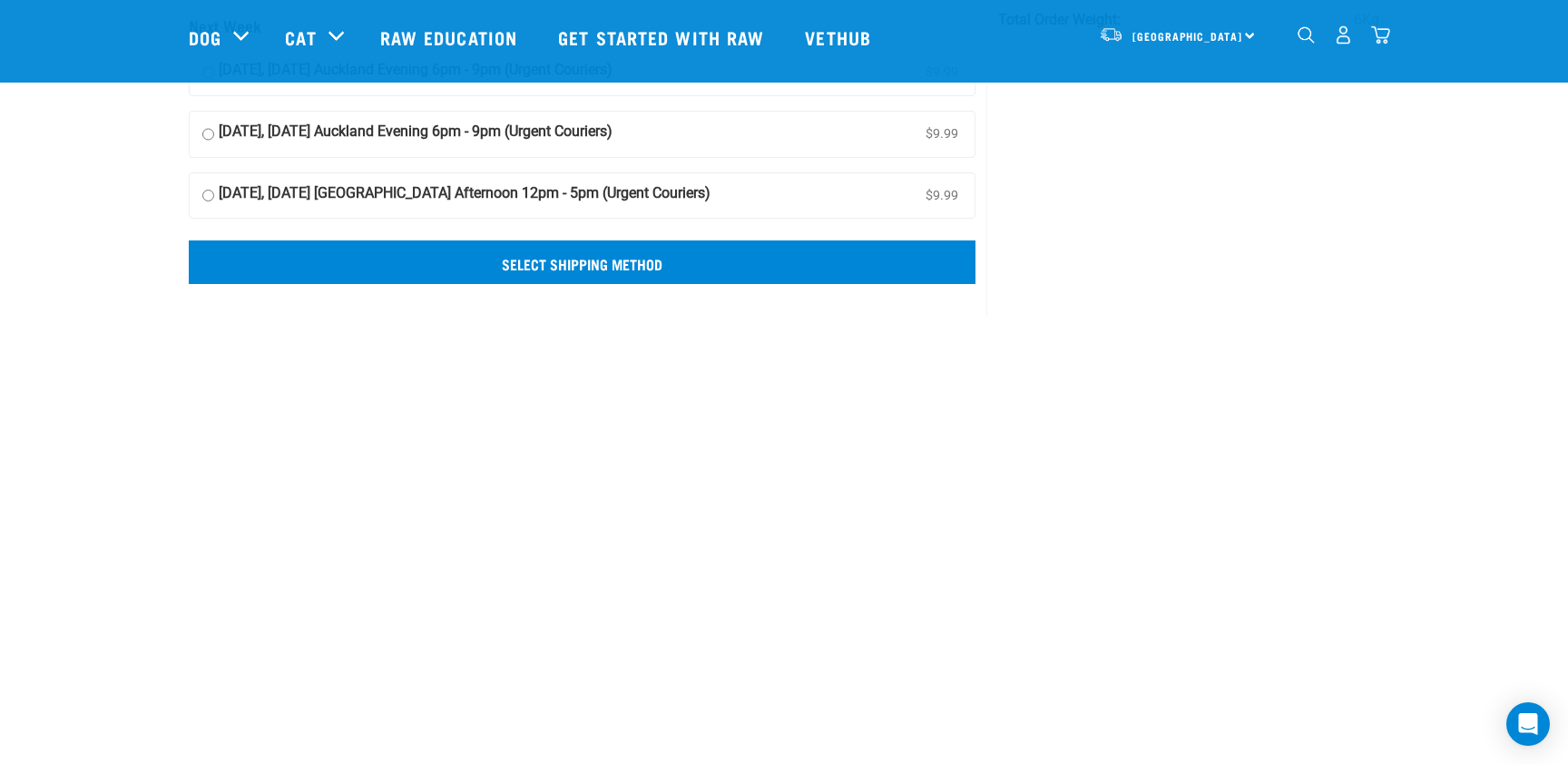
scroll to position [401, 0]
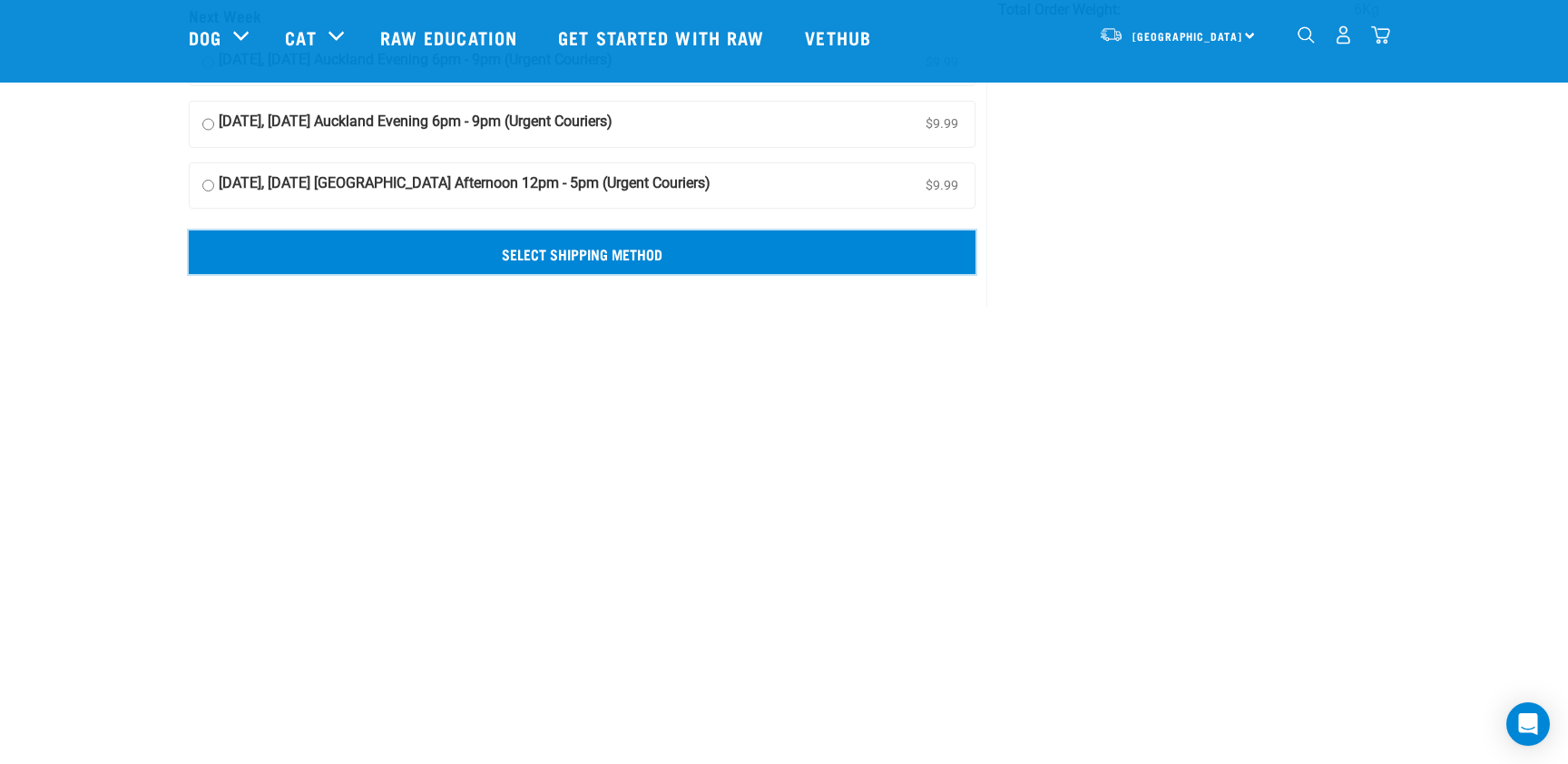
click at [559, 260] on input "Select Shipping Method" at bounding box center [581, 253] width 786 height 44
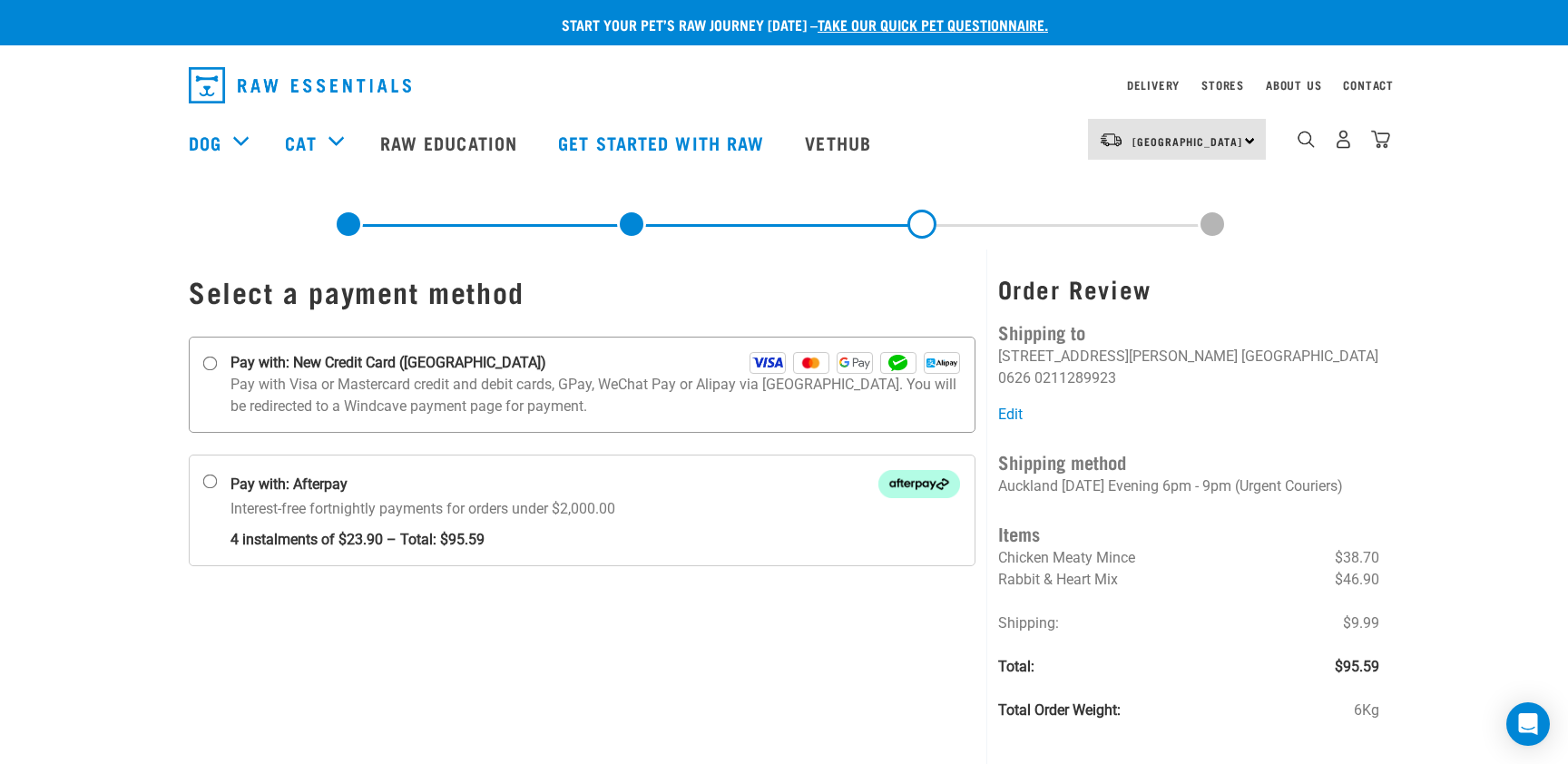
click at [201, 361] on label "Pay with: New Credit Card (Windcave)" at bounding box center [581, 384] width 786 height 96
click at [203, 361] on input "Pay with: New Credit Card (Windcave)" at bounding box center [211, 364] width 15 height 15
radio input "true"
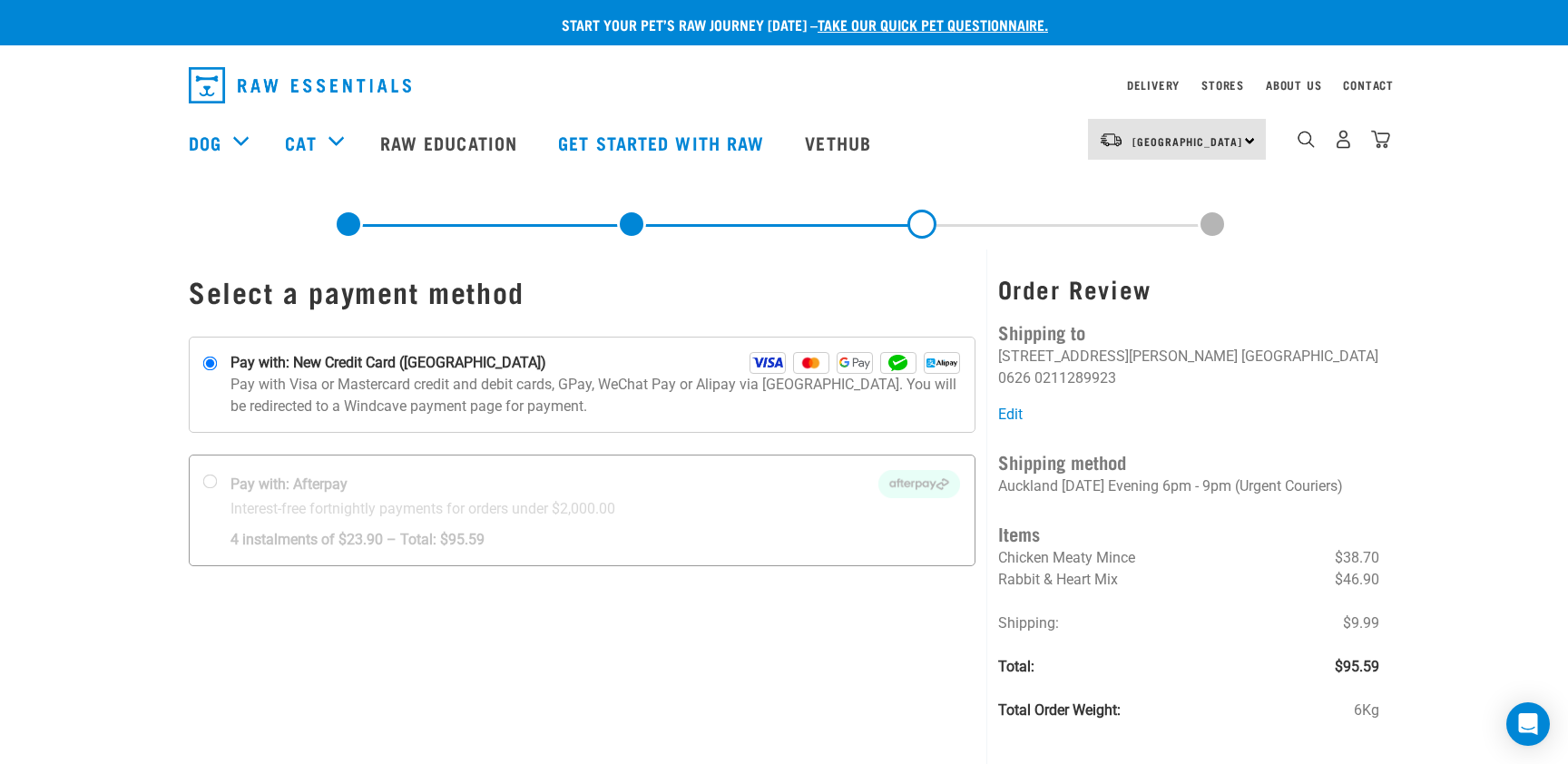
scroll to position [140, 0]
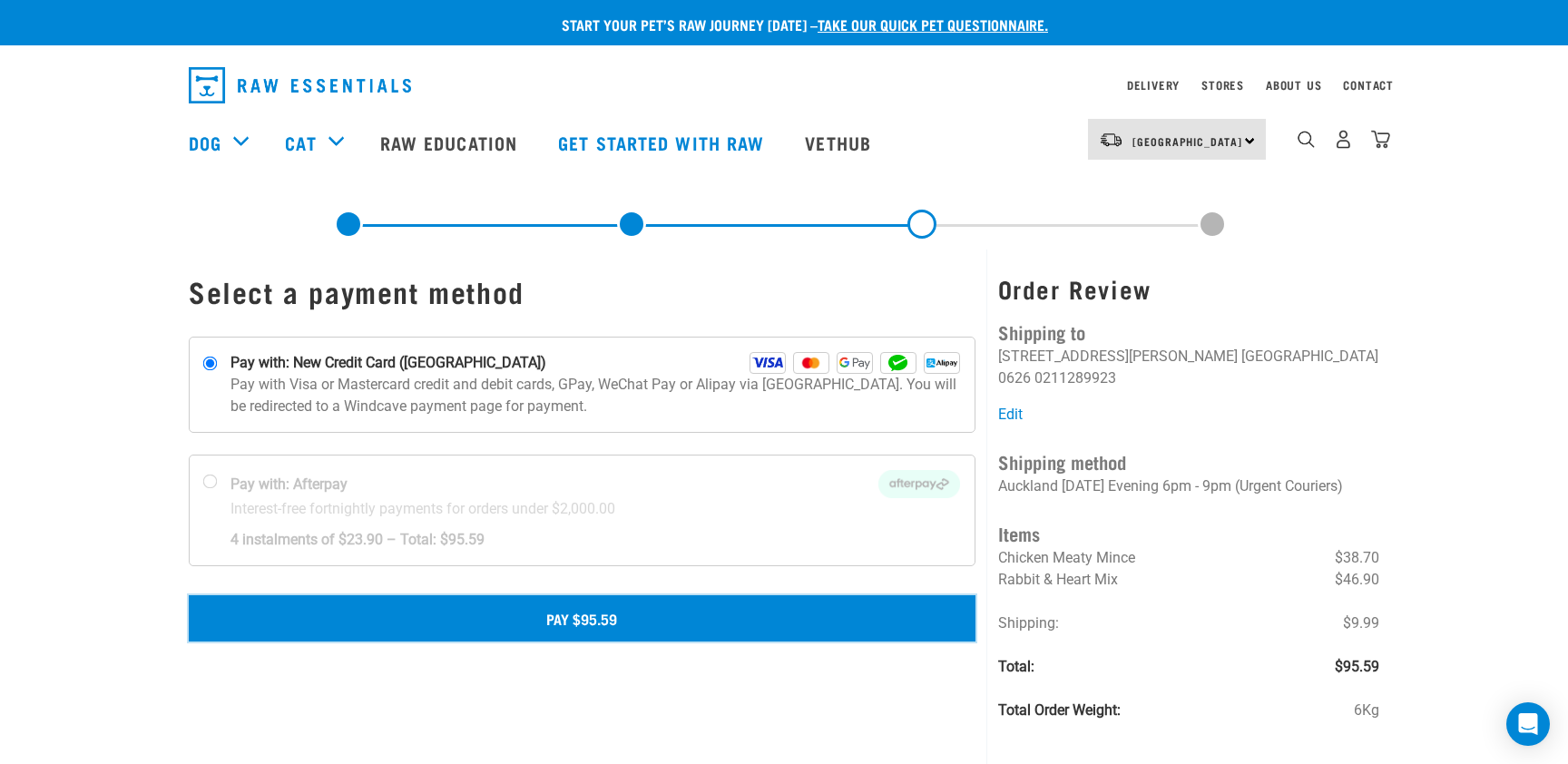
click at [632, 617] on button "Pay $95.59" at bounding box center [581, 618] width 786 height 46
